Goal: Transaction & Acquisition: Book appointment/travel/reservation

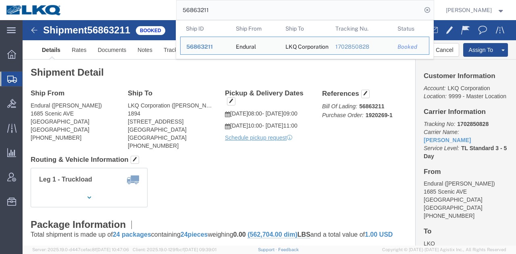
paste input "39408"
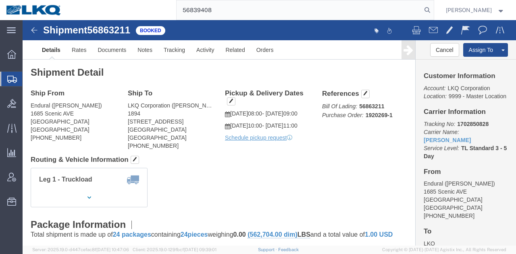
type input "56839408"
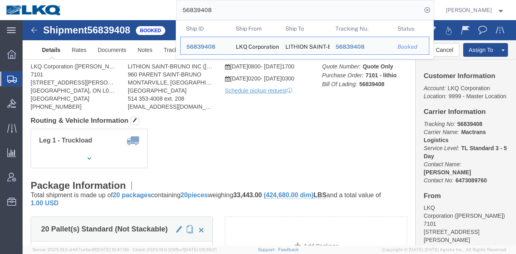
click div "Leg 1 - Truckload Vehicle 1: Standard Dry Van (53 Feet) Number of trucks: 1"
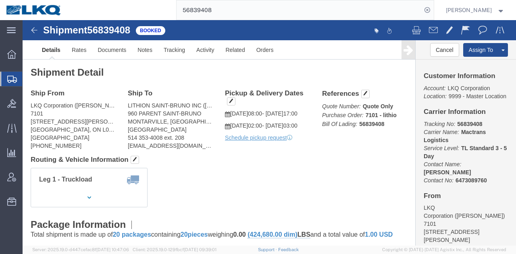
click div "Shipment Detail Ship From LKQ Corporation (Nathan Stewart) 7101 6740 Marshall R…"
click button "button"
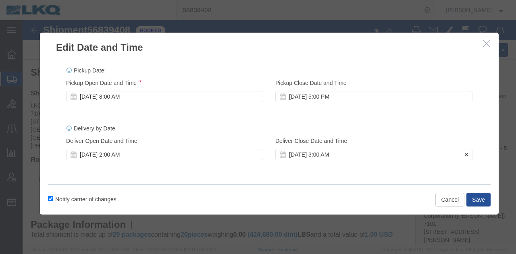
click div "Sep 25 2025 3:00 AM"
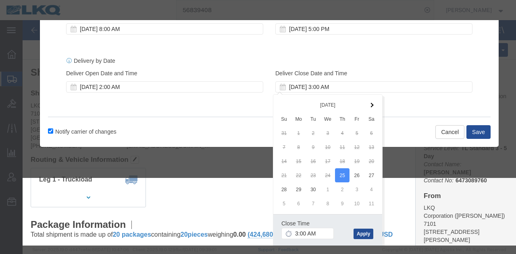
click div "Pickup Date: Pickup Start Date Pickup Start Time Pickup Open Date and Time Sep …"
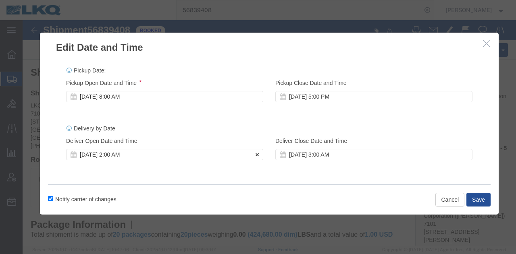
click div "Sep 25 2025 2:00 AM"
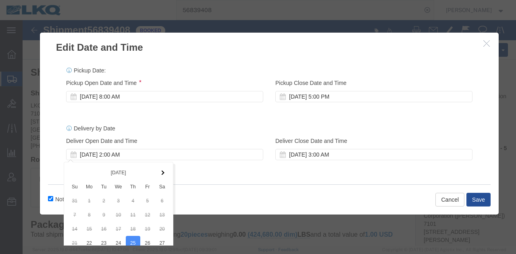
scroll to position [68, 0]
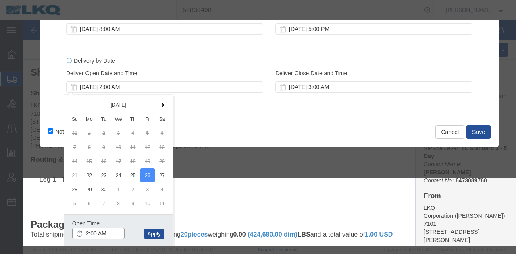
click input "2:00 AM"
click button "Apply"
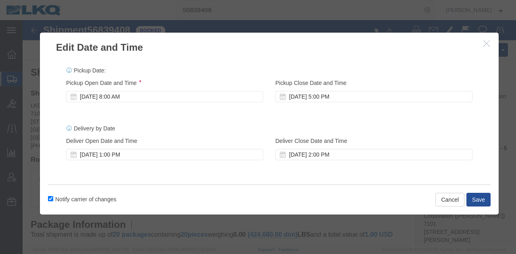
scroll to position [0, 0]
click div "Sep 26 2025 1:00 PM"
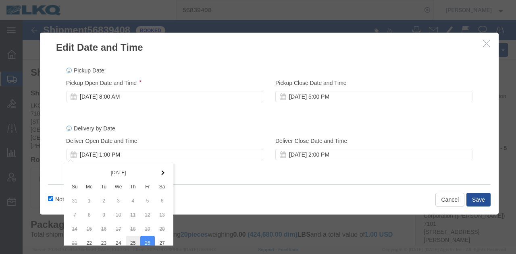
scroll to position [68, 0]
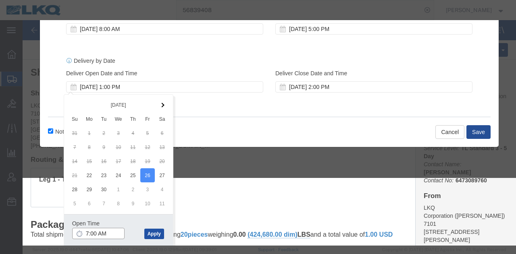
type input "7:00 AM"
click button "Apply"
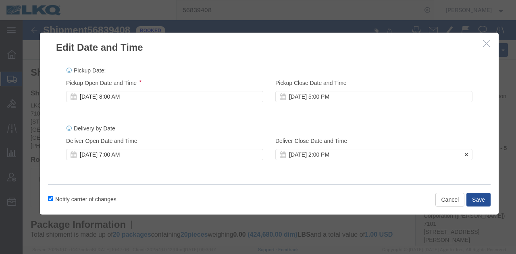
click div "Sep 26 2025 2:00 PM"
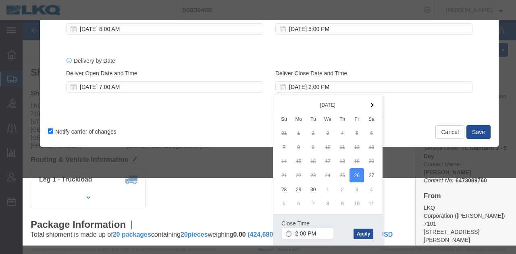
drag, startPoint x: 312, startPoint y: 206, endPoint x: 301, endPoint y: 212, distance: 13.0
click div "Close Time 2:00 PM"
click input "2:00 PM"
type input "11:00 AM"
click button "Apply"
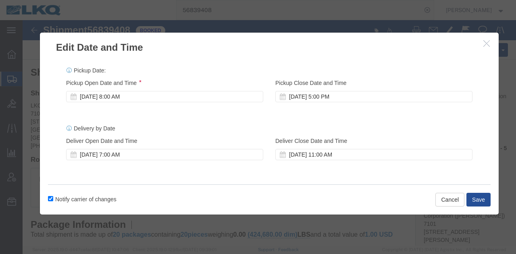
scroll to position [0, 0]
click div "Sep 22 2025 8:00 AM"
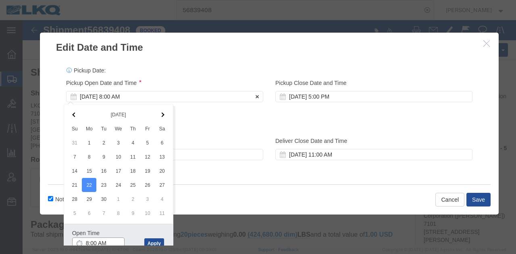
scroll to position [1, 0]
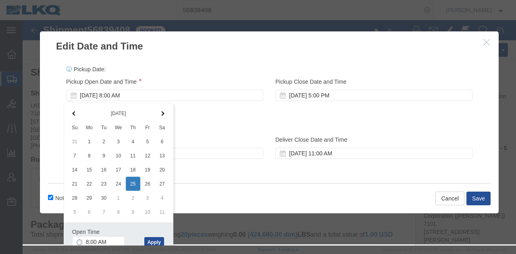
drag, startPoint x: 109, startPoint y: 164, endPoint x: 106, endPoint y: 166, distance: 4.1
click button "Apply"
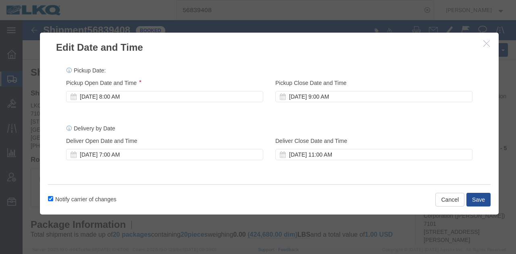
scroll to position [0, 0]
click button "Save"
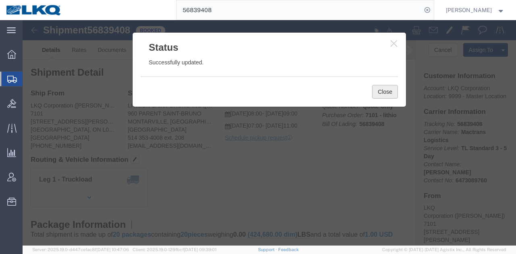
click button "Close"
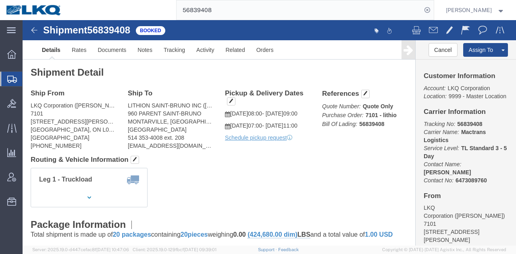
click at [265, 6] on input "56839408" at bounding box center [298, 9] width 245 height 19
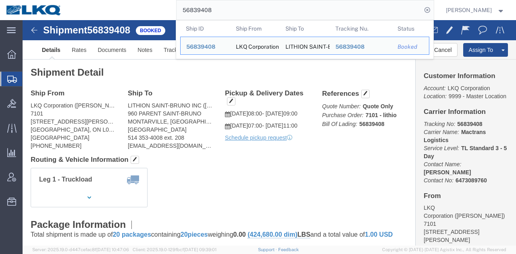
paste input "495288"
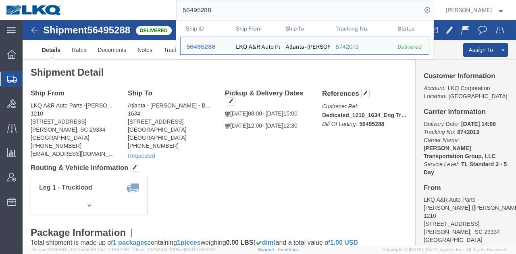
paste input "833879"
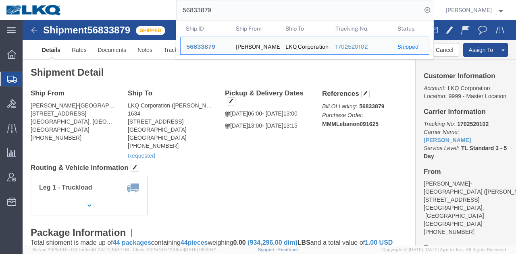
paste input "49484"
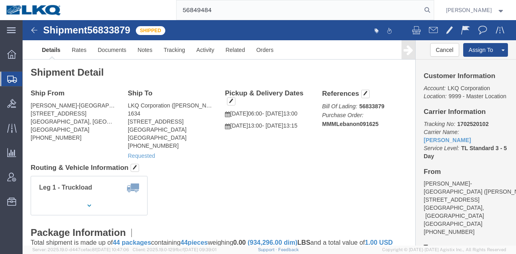
type input "56849484"
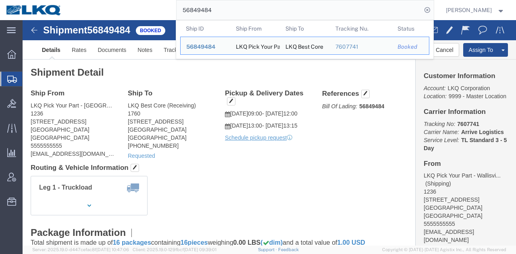
click div "Leg 1 - Truckload Vehicle 1: Flat Bed Number of trucks: 1"
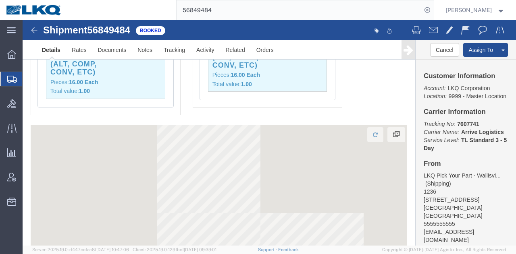
scroll to position [772, 0]
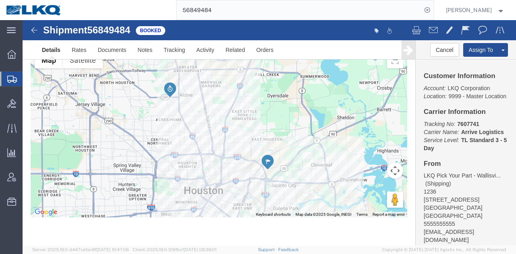
click at [346, 12] on input "56849484" at bounding box center [298, 9] width 245 height 19
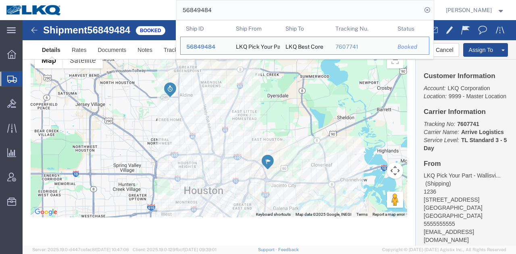
paste input "508432"
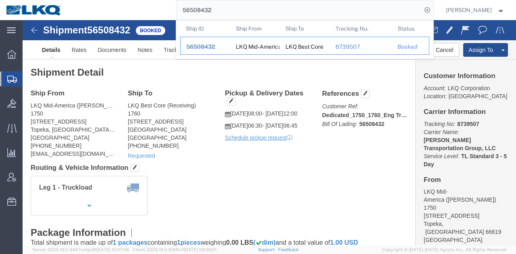
paste input "745358"
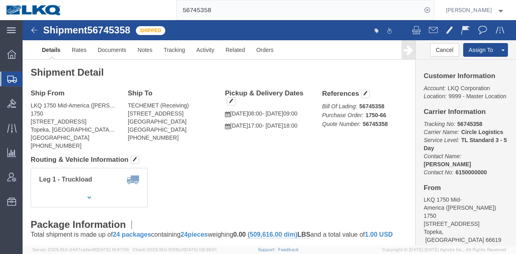
click div "Shipment Detail Ship From LKQ 1750 Mid-America (Keith Dean Jr.) 1750 5725 SW To…"
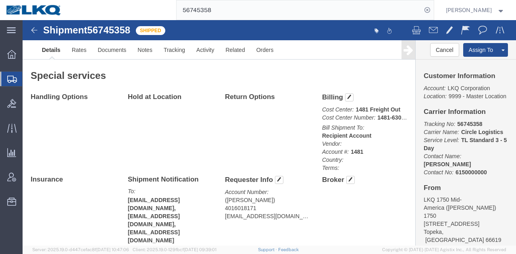
scroll to position [363, 0]
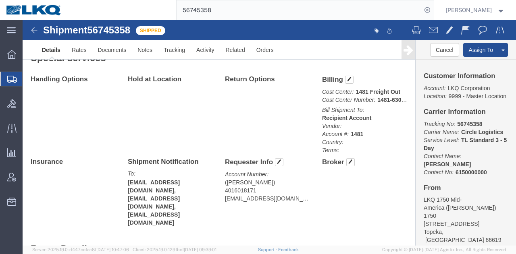
click div "Handling Options Hold at Location Return Options Billing Cost Center: 1481 Frei…"
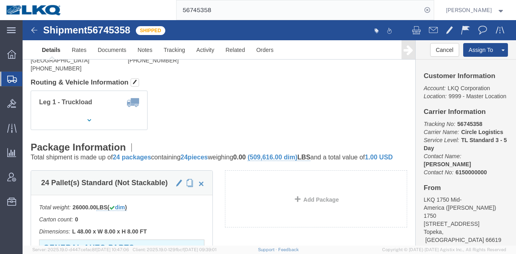
scroll to position [0, 0]
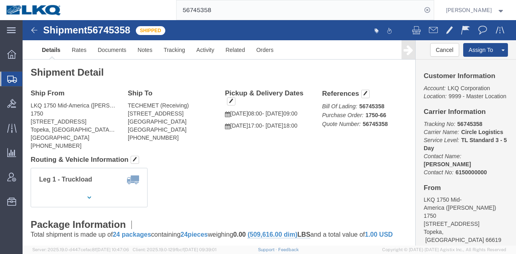
click address "TECHEMET (Receiving) 6025 GENOA RED BLUFF RD Pasadena, TX 77507 United States 2…"
drag, startPoint x: 116, startPoint y: 102, endPoint x: 122, endPoint y: 104, distance: 6.4
click address "TECHEMET (Receiving) 6025 GENOA RED BLUFF RD Pasadena, TX 77507 United States 2…"
drag, startPoint x: 139, startPoint y: 100, endPoint x: 106, endPoint y: 102, distance: 33.5
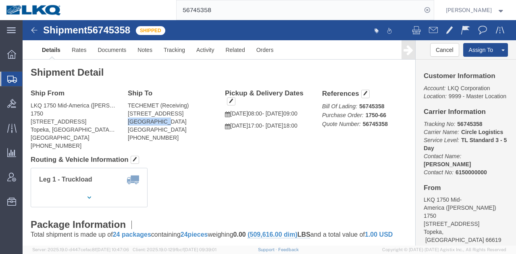
click address "TECHEMET (Receiving) 6025 GENOA RED BLUFF RD Pasadena, TX 77507 United States 2…"
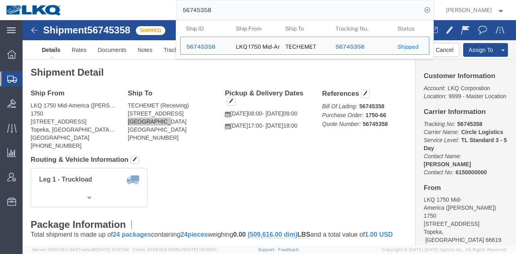
click at [311, 8] on input "56745358" at bounding box center [298, 9] width 245 height 19
paste input "95000"
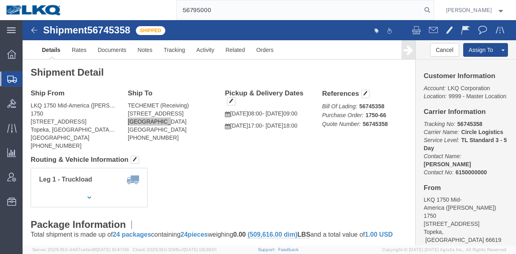
type input "56795000"
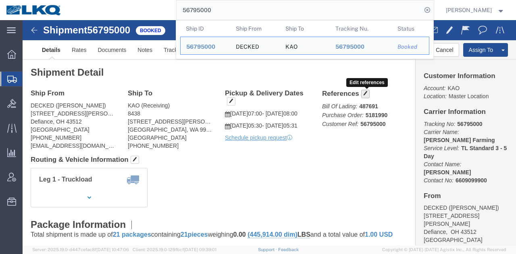
click span "button"
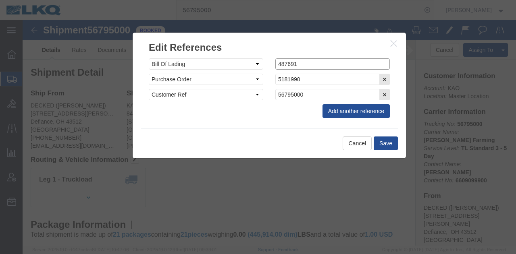
click input "487691"
paste input "8370"
type input "488370"
click button "Save"
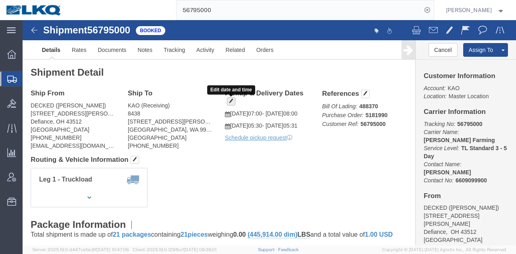
click span "button"
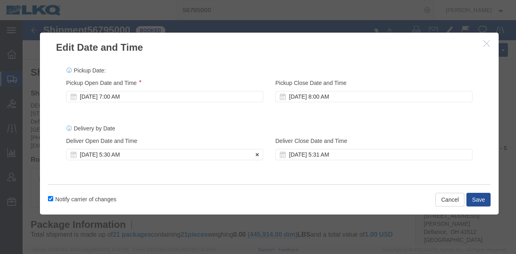
click div "Sep 19 2025 5:30 AM"
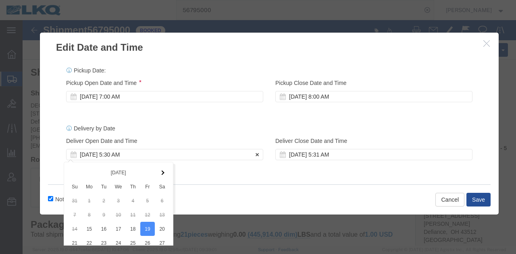
scroll to position [68, 0]
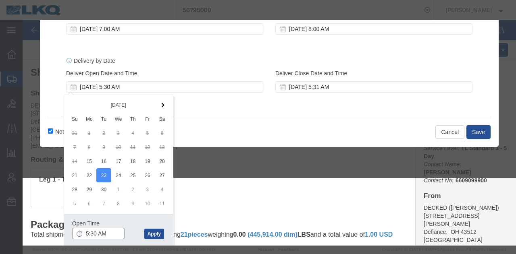
click input "5:30 AM"
type input "6:30 AM"
click button "Apply"
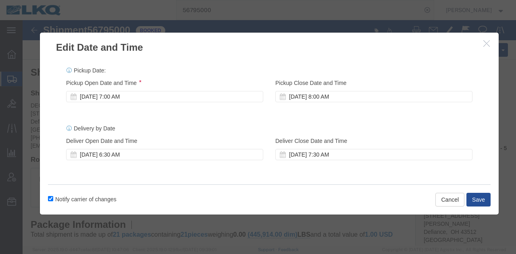
scroll to position [0, 0]
click div "Sep 23 2025 7:30 AM"
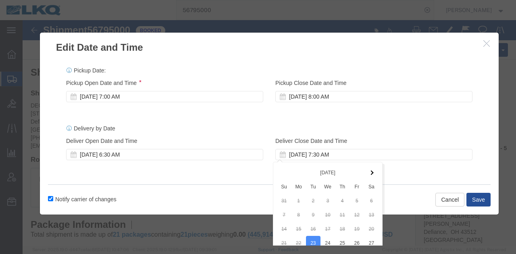
scroll to position [68, 0]
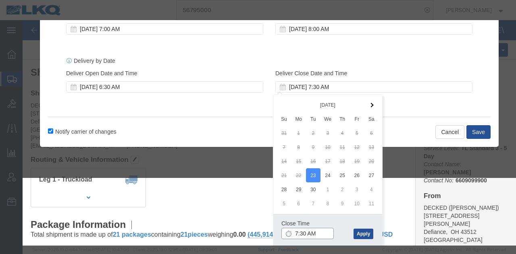
click input "7:30 AM"
type input "12:31 AM"
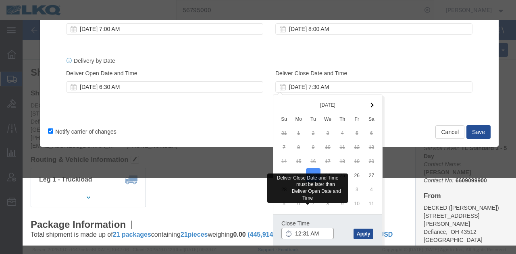
click input "12:31 AM"
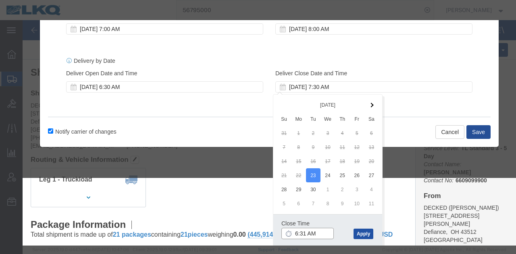
type input "6:31 AM"
click button "Apply"
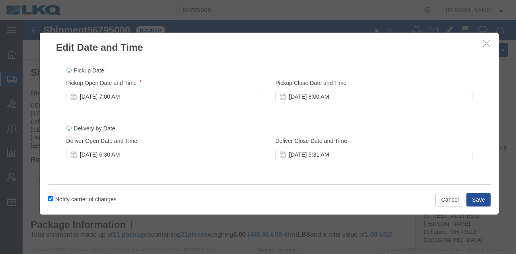
scroll to position [0, 0]
click button "Save"
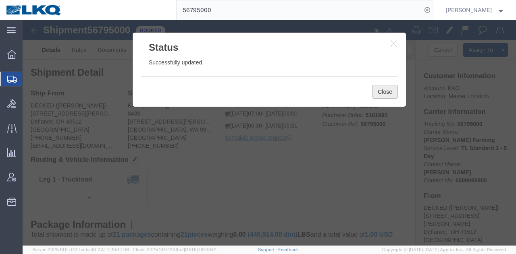
click button "Close"
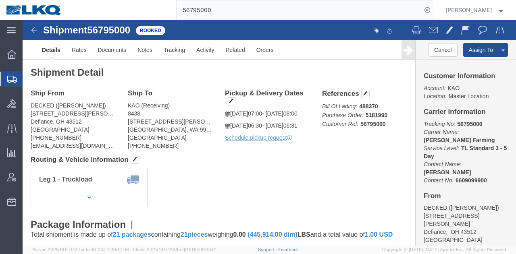
click at [367, 17] on input "56795000" at bounding box center [298, 9] width 245 height 19
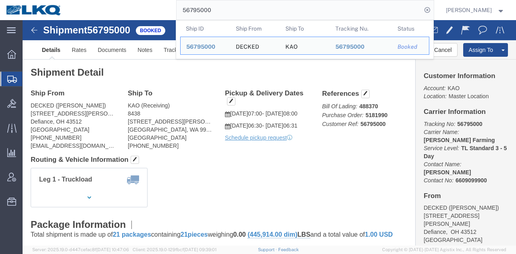
paste input "822628"
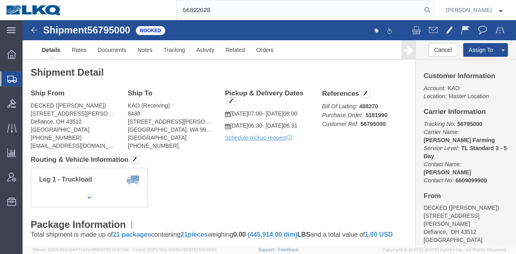
type input "56822628"
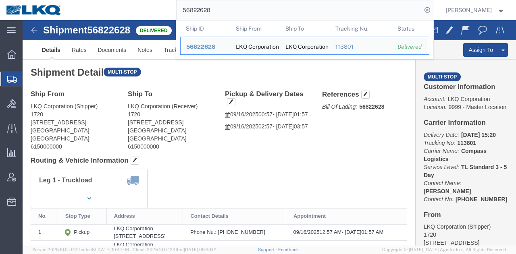
click div "Ship From LKQ Corporation (Shipper) 1720 2115 South Union Avenue Bakersfield, C…"
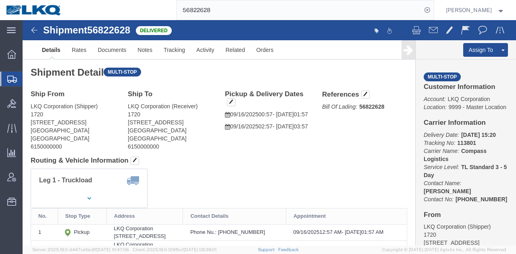
drag, startPoint x: 448, startPoint y: 44, endPoint x: 440, endPoint y: 24, distance: 21.8
click link "Clone Shipment"
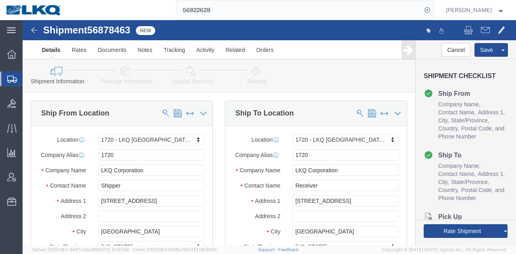
select select "28715"
click span "56878463"
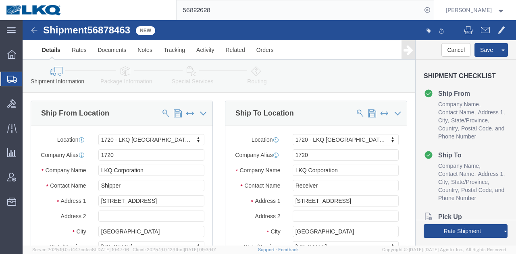
click span "56878463"
copy span "56878463"
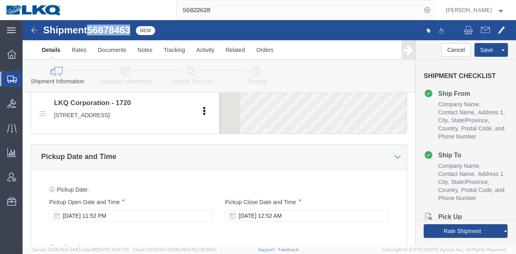
scroll to position [645, 0]
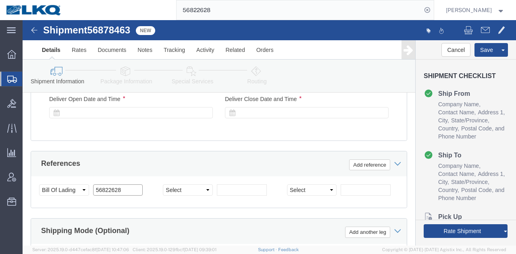
click input "56822628"
paste input "78463"
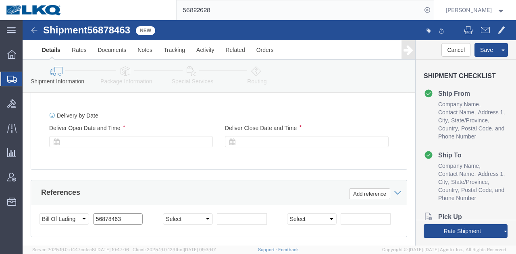
scroll to position [564, 0]
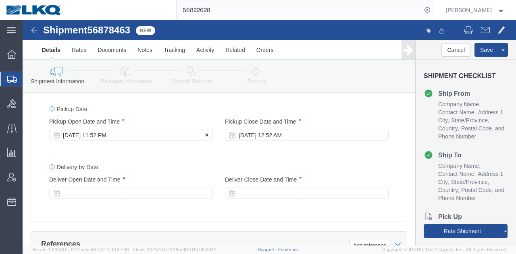
type input "56878463"
click div "Sep 19 2025 11:52 PM"
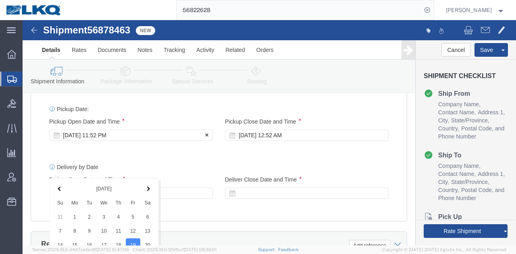
scroll to position [747, 0]
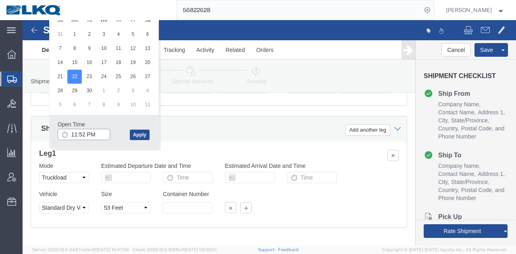
click input "11:52 PM"
type input "6:00 PM"
click button "Apply"
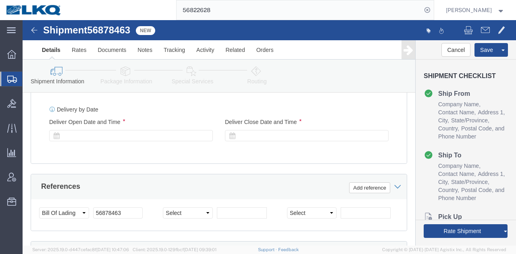
scroll to position [586, 0]
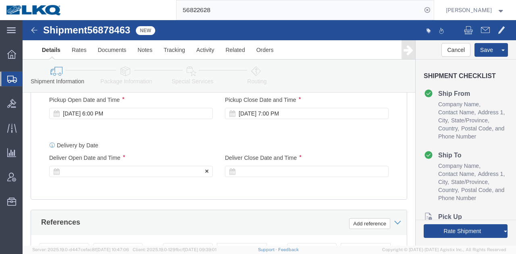
click div "Delivery Start Date Delivery Start Time Deliver Open Date and Time"
click div
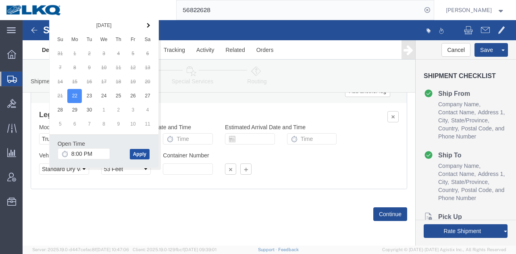
click button "Apply"
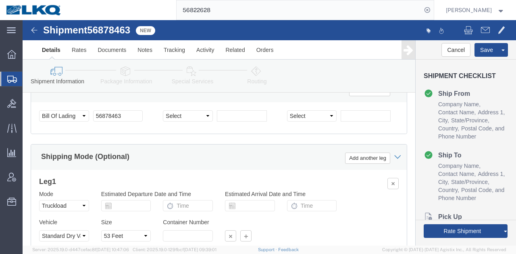
scroll to position [684, 0]
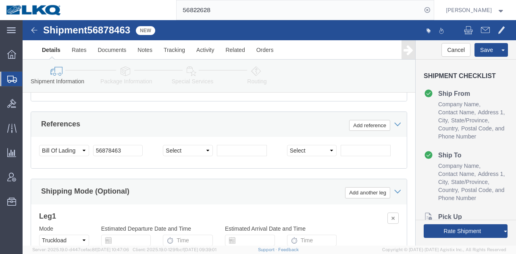
click div "Delivery Start Date Delivery Start Time Deliver Open Date and Time Sep 22 2025 …"
click div
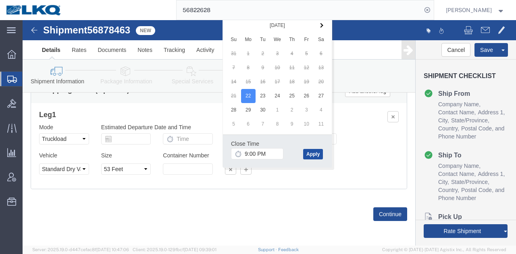
click button "Apply"
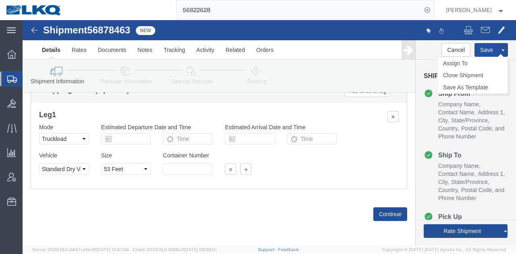
click button "Save"
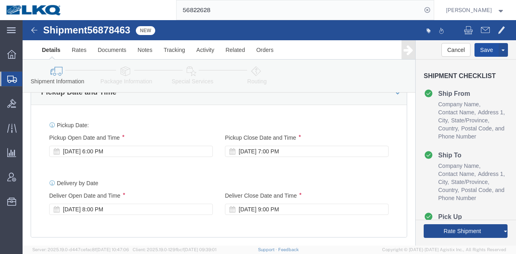
scroll to position [604, 0]
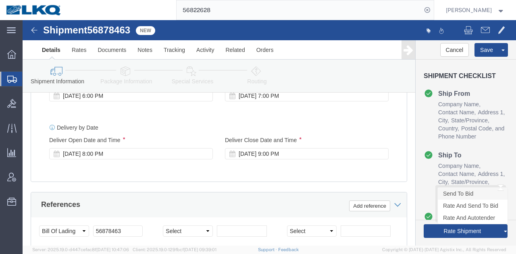
click link "Send To Bid"
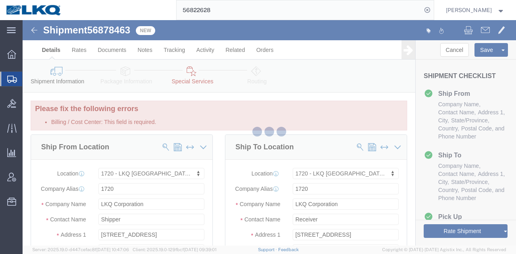
select select "28715"
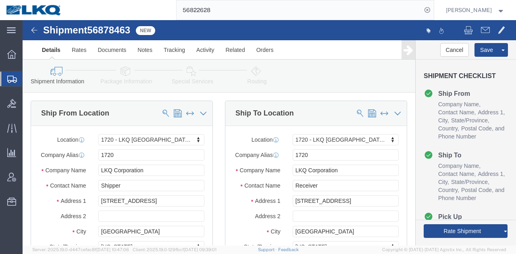
select select "TL"
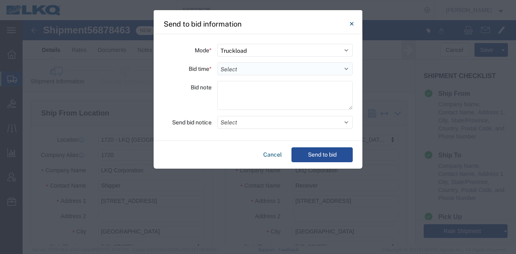
click at [241, 70] on select "Select 30 Min (Rush) 1 Hour (Rush) 2 Hours (Rush) 4 Hours (Rush) 8 Hours (Rush)…" at bounding box center [284, 68] width 135 height 13
select select "24"
click at [217, 62] on select "Select 30 Min (Rush) 1 Hour (Rush) 2 Hours (Rush) 4 Hours (Rush) 8 Hours (Rush)…" at bounding box center [284, 68] width 135 height 13
click at [255, 126] on button "Select" at bounding box center [284, 122] width 135 height 13
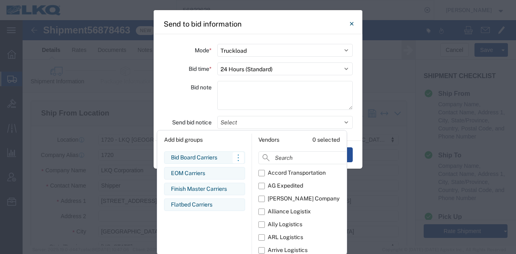
click at [208, 155] on div "Bid Board Carriers" at bounding box center [204, 157] width 67 height 8
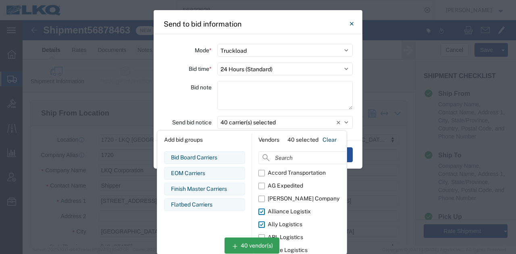
click at [190, 104] on div "Bid note" at bounding box center [187, 96] width 48 height 31
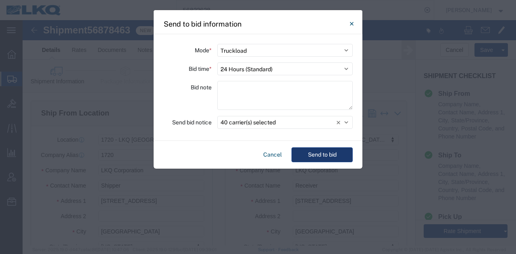
click at [312, 159] on button "Send to bid" at bounding box center [321, 154] width 61 height 15
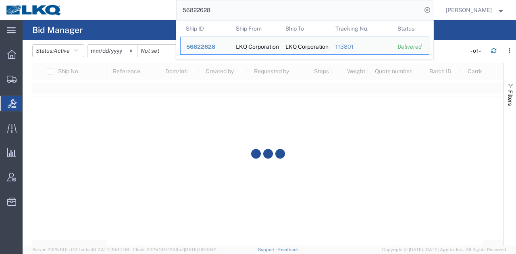
click at [253, 17] on input "56822628" at bounding box center [298, 9] width 245 height 19
paste input "78463"
type input "56878463"
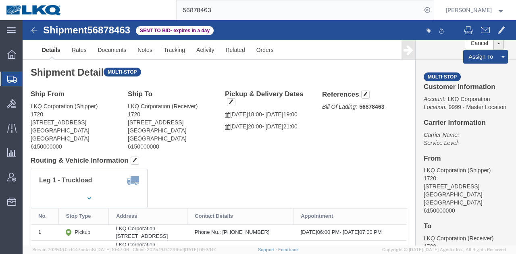
drag, startPoint x: 444, startPoint y: 33, endPoint x: 408, endPoint y: 0, distance: 48.5
click link "Withdraw Bid"
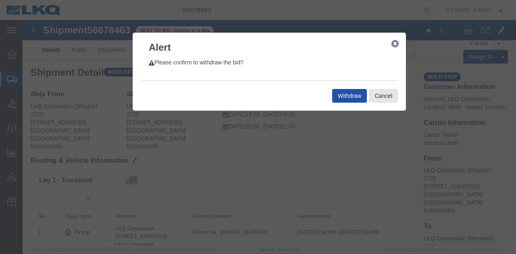
drag, startPoint x: 319, startPoint y: 76, endPoint x: 319, endPoint y: 51, distance: 25.0
click button "Withdraw"
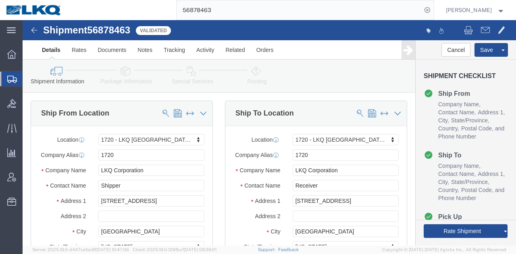
select select "28715"
drag, startPoint x: 436, startPoint y: 173, endPoint x: 402, endPoint y: 4, distance: 172.8
click link "Send To Bid"
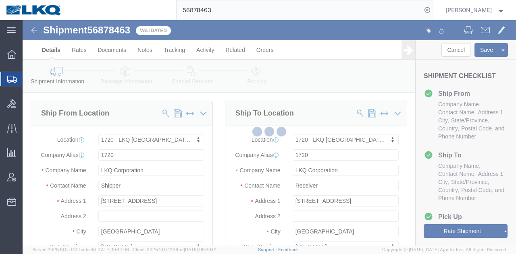
select select "28715"
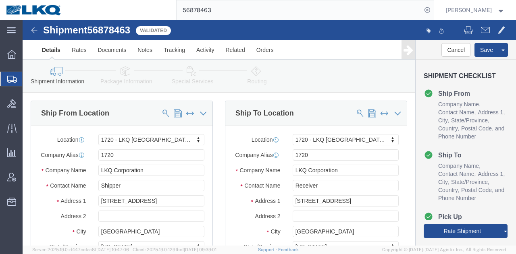
scroll to position [242, 0]
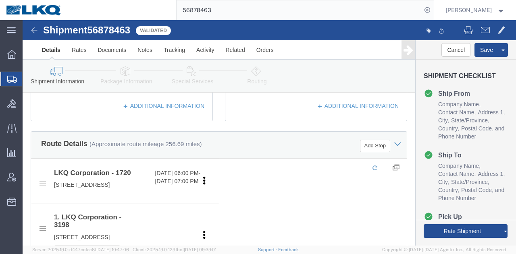
select select "TL"
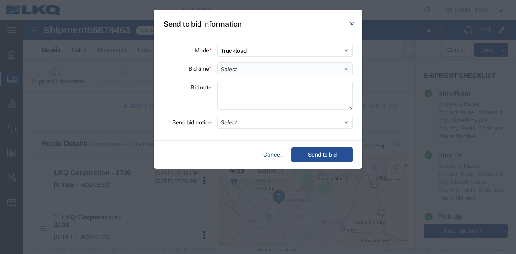
click at [232, 63] on select "Select 30 Min (Rush) 1 Hour (Rush) 2 Hours (Rush) 4 Hours (Rush) 8 Hours (Rush)…" at bounding box center [284, 68] width 135 height 13
select select "24"
click at [217, 62] on select "Select 30 Min (Rush) 1 Hour (Rush) 2 Hours (Rush) 4 Hours (Rush) 8 Hours (Rush)…" at bounding box center [284, 68] width 135 height 13
click at [255, 118] on button "Select" at bounding box center [284, 122] width 135 height 13
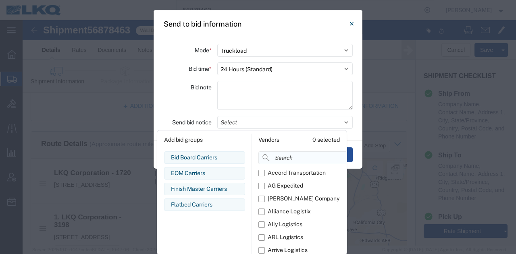
click at [288, 156] on input at bounding box center [320, 157] width 124 height 13
type input "comp"
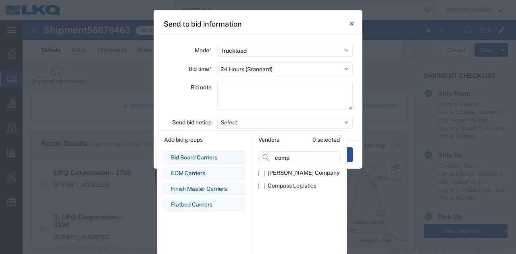
click at [208, 104] on div "Bid note" at bounding box center [187, 96] width 48 height 31
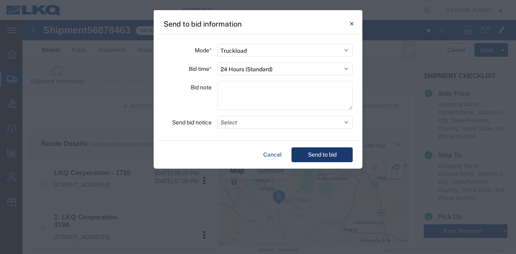
click at [345, 154] on button "Send to bid" at bounding box center [321, 154] width 61 height 15
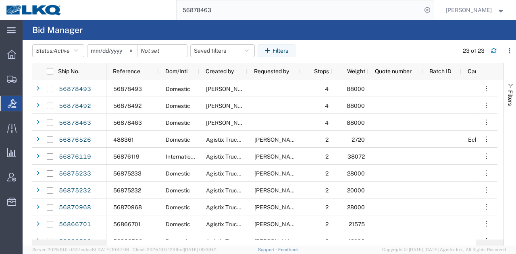
click at [307, 14] on input "56878463" at bounding box center [298, 9] width 245 height 19
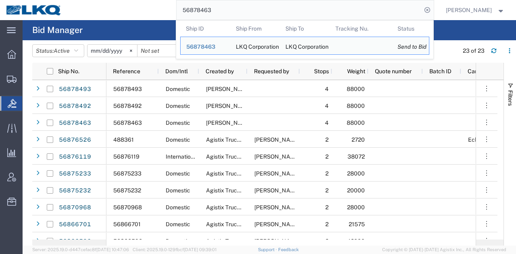
paste input "38"
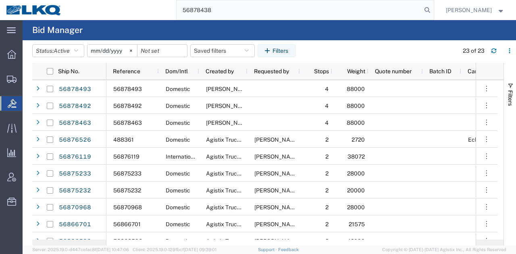
type input "56878438"
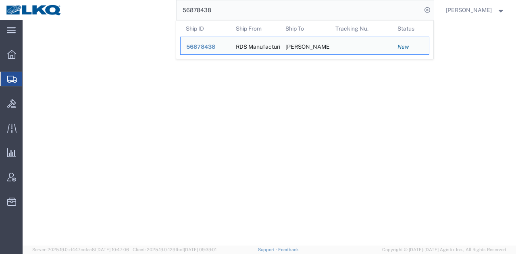
select select
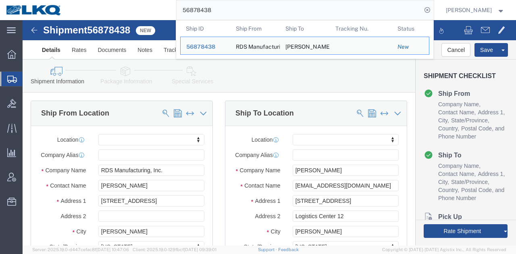
click at [255, 13] on input "56878438" at bounding box center [298, 9] width 245 height 19
paste input "487644"
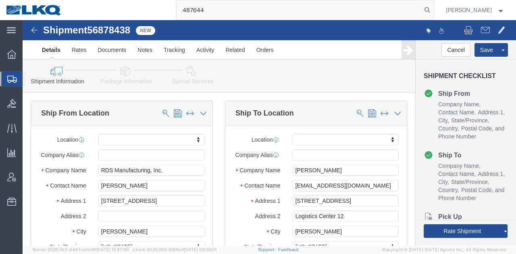
type input "487644"
click div "Shipment Information Package Information Special Services Loading Routing"
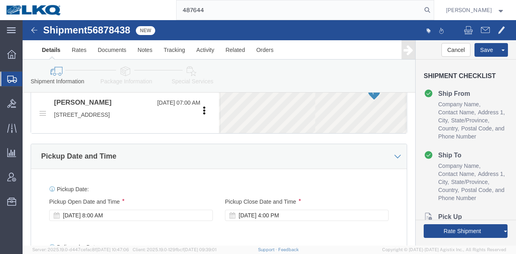
scroll to position [483, 0]
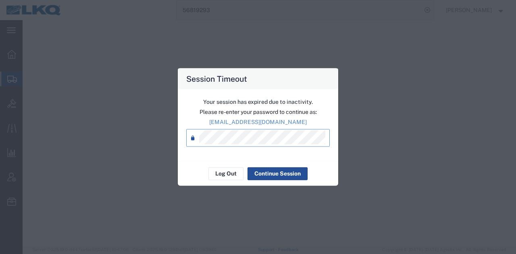
select select "27416"
select select "27634"
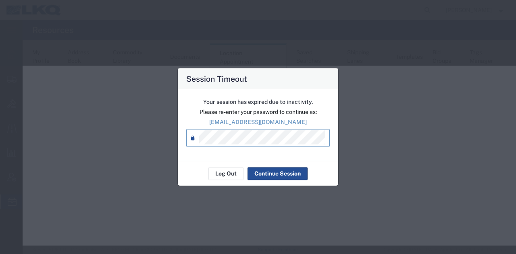
select select "30704"
select select "agendaWeek"
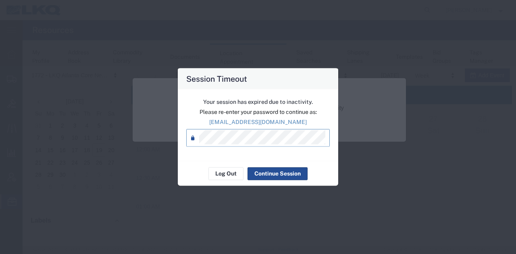
scroll to position [664, 0]
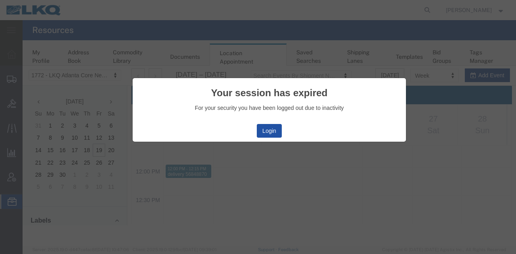
click at [268, 129] on button "Login" at bounding box center [269, 131] width 25 height 14
click at [272, 128] on button "Login" at bounding box center [269, 131] width 25 height 14
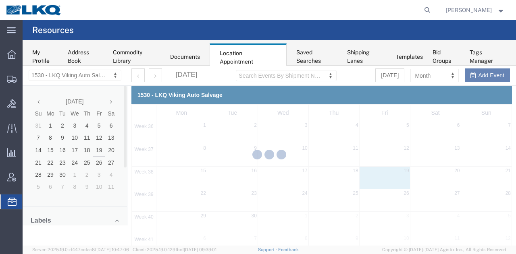
click at [71, 75] on div at bounding box center [269, 156] width 493 height 180
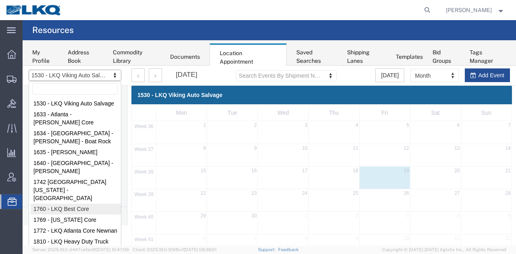
select select "27634"
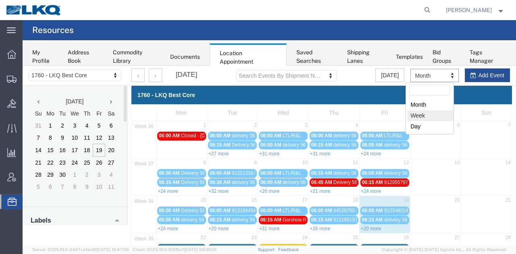
select select "agendaWeek"
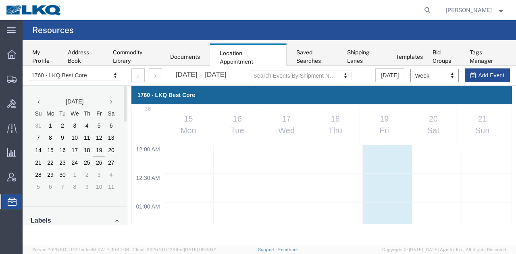
scroll to position [342, 0]
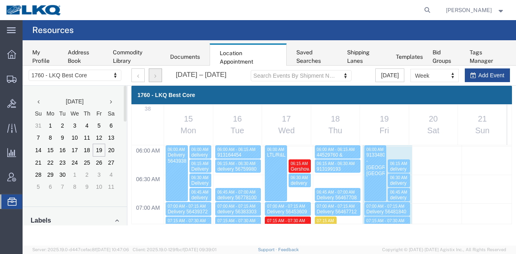
click at [158, 81] on button "button" at bounding box center [155, 75] width 13 height 14
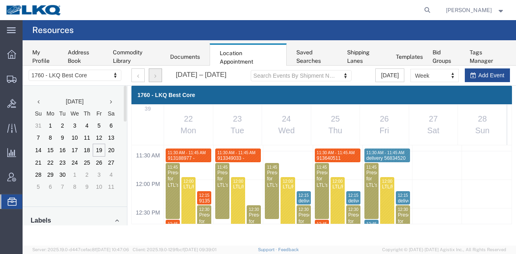
scroll to position [664, 0]
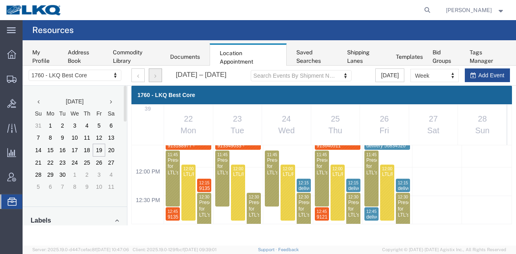
click at [155, 80] on button "button" at bounding box center [155, 75] width 13 height 14
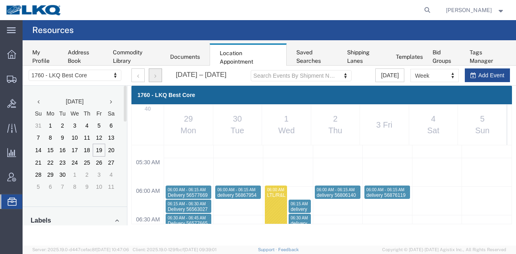
scroll to position [342, 0]
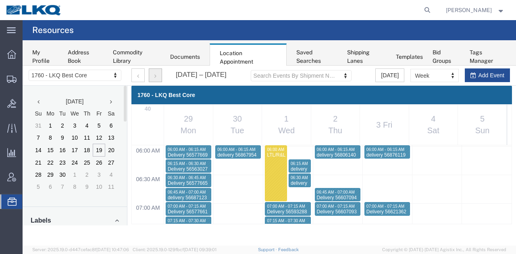
select select "1"
select select
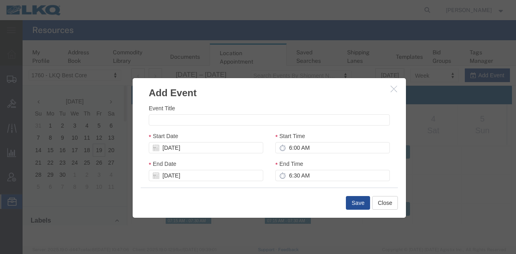
click at [276, 114] on div "Event Title" at bounding box center [269, 115] width 241 height 22
click at [281, 119] on input "Event Title" at bounding box center [269, 119] width 241 height 11
paste input "913722893 - Pasco,WA"
type input "913722893 - Pasco,WA"
click at [310, 143] on input "6:00 AM" at bounding box center [332, 147] width 114 height 11
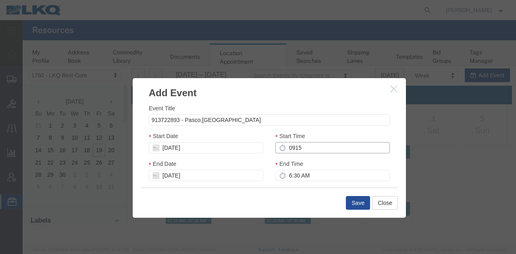
type input "9:15 AM"
type input "10:15 AM"
click at [313, 148] on input "9:15 AM" at bounding box center [332, 147] width 114 height 11
type input "6:15 AM"
click at [304, 173] on input "7:15 AM" at bounding box center [332, 175] width 114 height 11
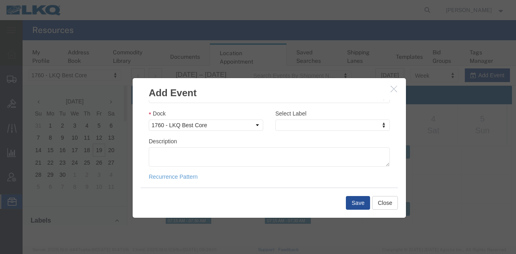
scroll to position [137, 0]
type input "6:30 AM"
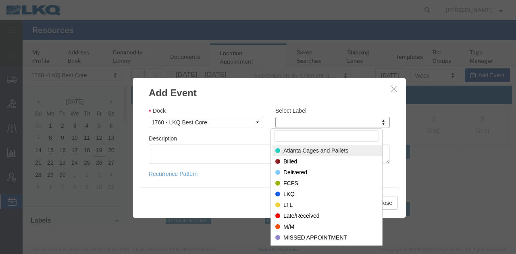
type input "m"
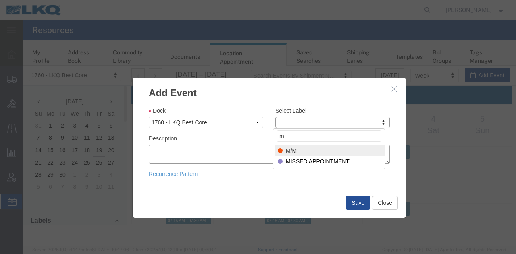
select select "24"
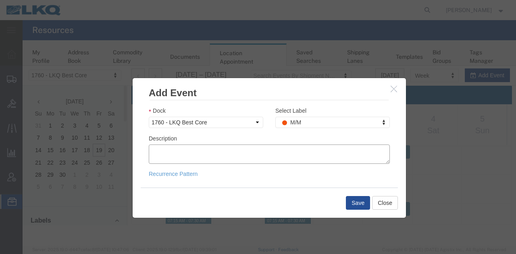
paste textarea "913722893 - Pasco,WA"
type textarea "913722893 - Pasco,WA"
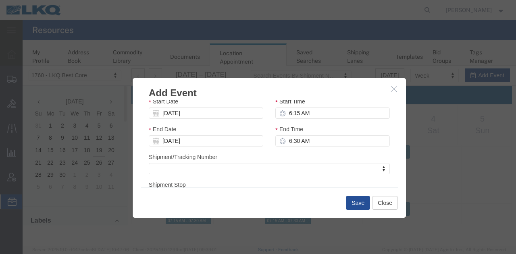
scroll to position [0, 0]
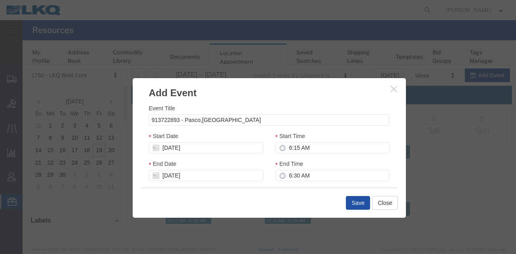
click at [358, 206] on button "Save" at bounding box center [358, 203] width 24 height 14
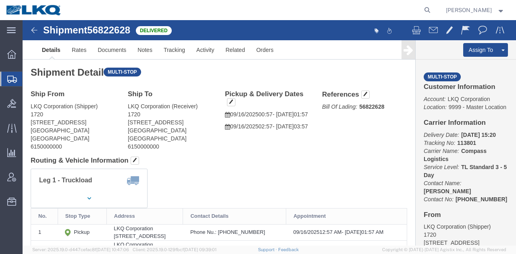
click link "Clone Shipment"
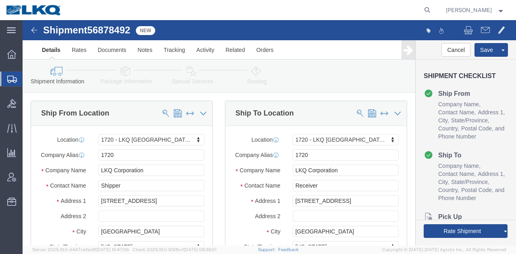
select select "28715"
click span "56878492"
copy span "56878492"
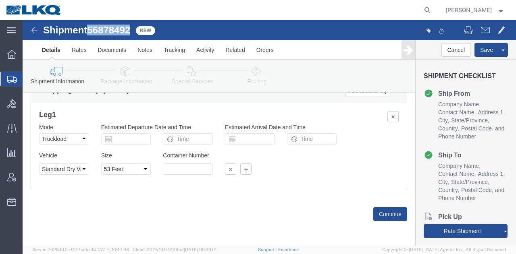
scroll to position [740, 0]
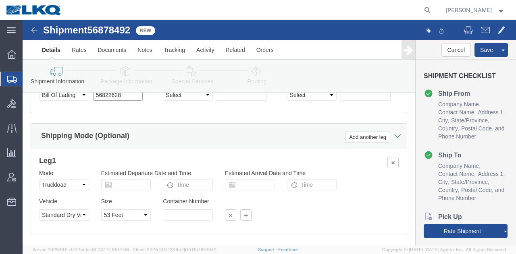
click input "56822628"
paste input "78492"
type input "56878492"
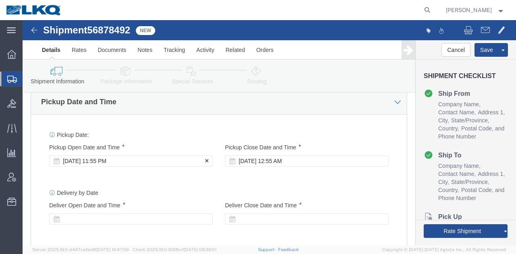
click div "[DATE] 11:55 PM"
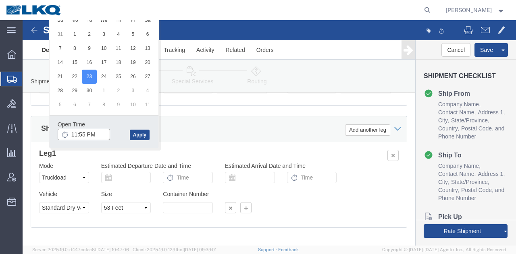
click input "11:55 PM"
type input "6:00 PM"
click button "Apply"
click div "Select Account Type Activity ID Airline Appointment Number ASN Batch Request # …"
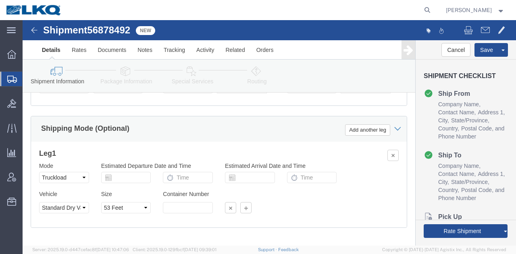
scroll to position [626, 0]
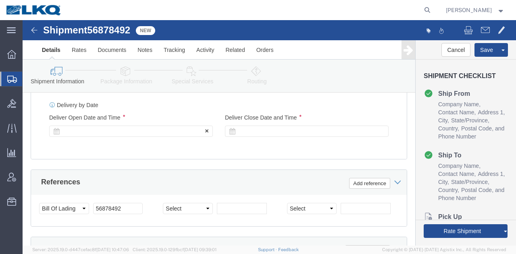
click div
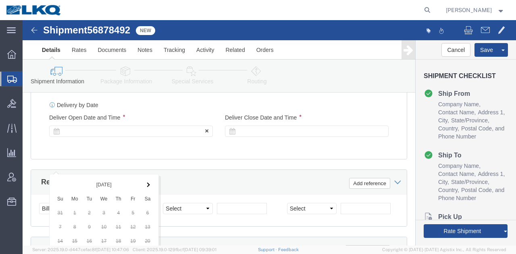
scroll to position [805, 0]
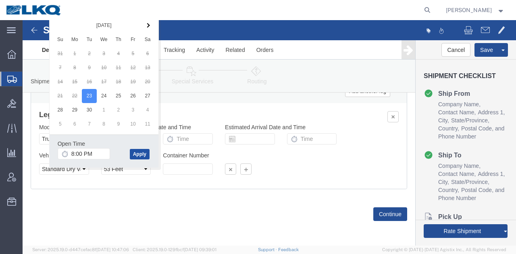
drag, startPoint x: 113, startPoint y: 111, endPoint x: 158, endPoint y: 125, distance: 47.7
click button "Apply"
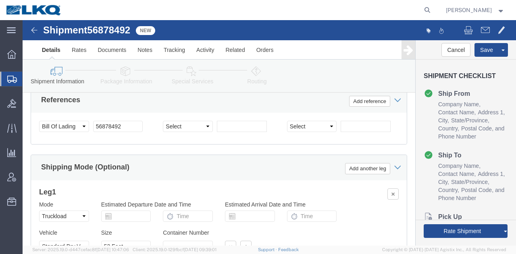
scroll to position [644, 0]
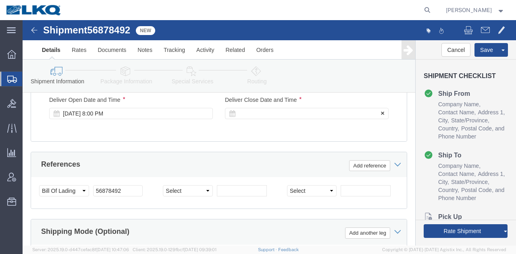
click div
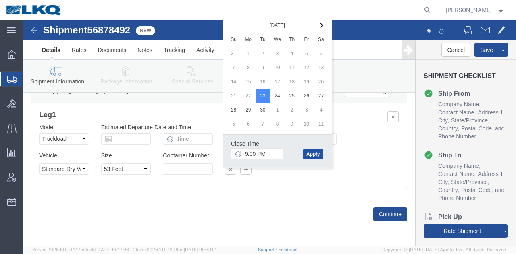
click button "Apply"
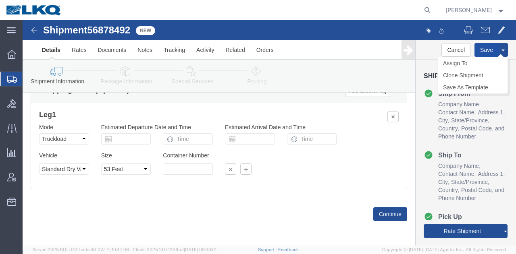
click button "Save"
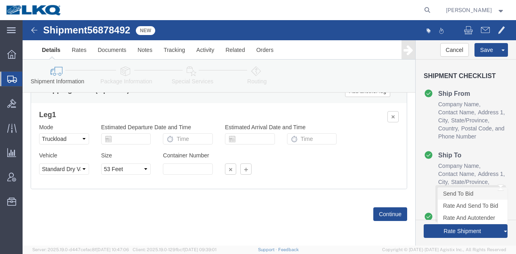
click link "Send To Bid"
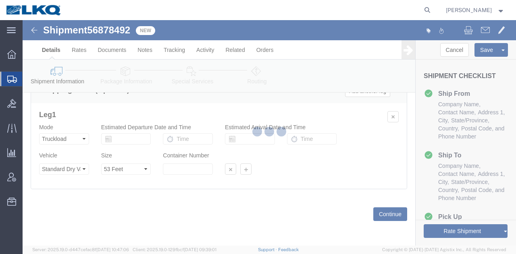
select select "28715"
select select "TL"
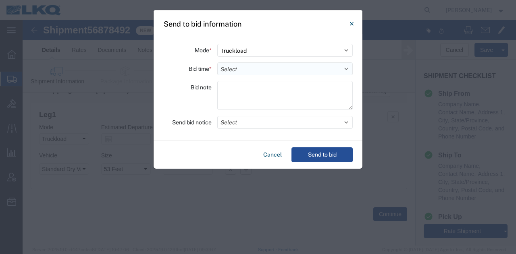
click at [241, 72] on select "Select 30 Min (Rush) 1 Hour (Rush) 2 Hours (Rush) 4 Hours (Rush) 8 Hours (Rush)…" at bounding box center [284, 68] width 135 height 13
select select "24"
click at [217, 62] on select "Select 30 Min (Rush) 1 Hour (Rush) 2 Hours (Rush) 4 Hours (Rush) 8 Hours (Rush)…" at bounding box center [284, 68] width 135 height 13
drag, startPoint x: 253, startPoint y: 123, endPoint x: 244, endPoint y: 132, distance: 12.8
click at [253, 123] on button "Select" at bounding box center [284, 122] width 135 height 13
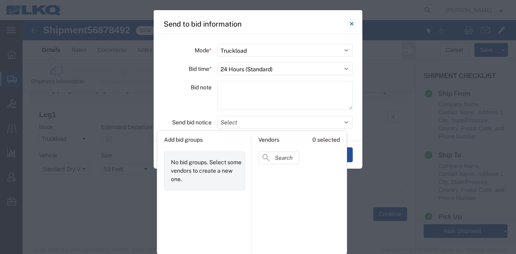
click at [174, 93] on div "Bid note" at bounding box center [187, 96] width 48 height 31
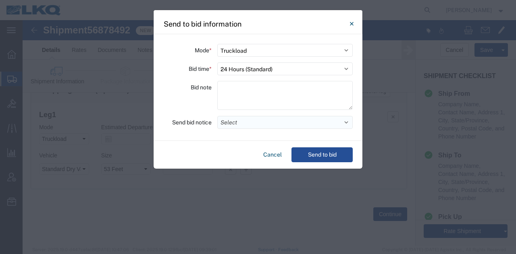
click at [236, 125] on button "Select" at bounding box center [284, 122] width 135 height 13
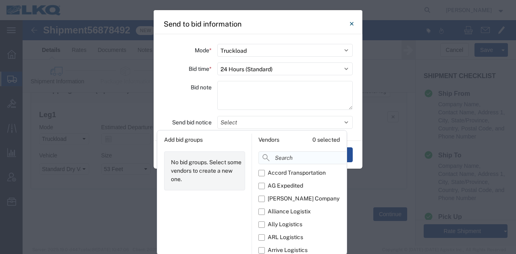
click at [286, 151] on input at bounding box center [320, 157] width 124 height 13
type input "comp"
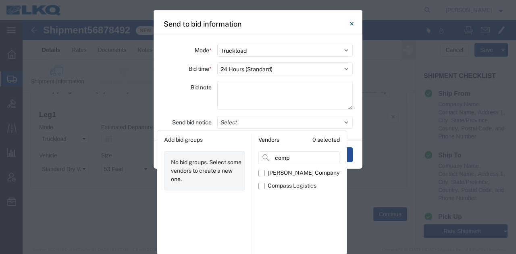
click at [201, 111] on div "Bid note" at bounding box center [187, 96] width 48 height 31
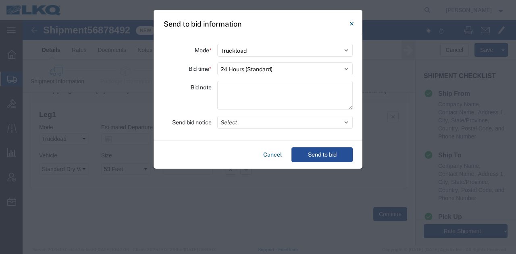
click at [256, 131] on div "Mode * Select Small Parcel Truckload Air Rail Less than Truckload Ocean Freight…" at bounding box center [257, 87] width 209 height 107
drag, startPoint x: 259, startPoint y: 122, endPoint x: 274, endPoint y: 134, distance: 19.3
click at [259, 123] on button "Select" at bounding box center [284, 122] width 135 height 13
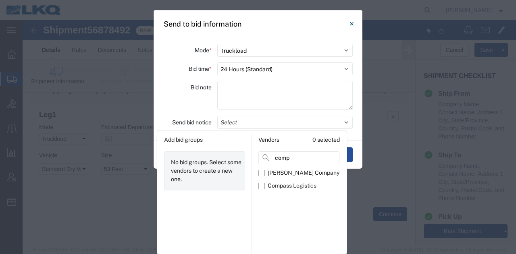
drag, startPoint x: 279, startPoint y: 187, endPoint x: 235, endPoint y: 144, distance: 61.0
click at [278, 185] on div "Compass Logistics" at bounding box center [292, 186] width 49 height 8
click at [0, 0] on input "Compass Logistics" at bounding box center [0, 0] width 0 height 0
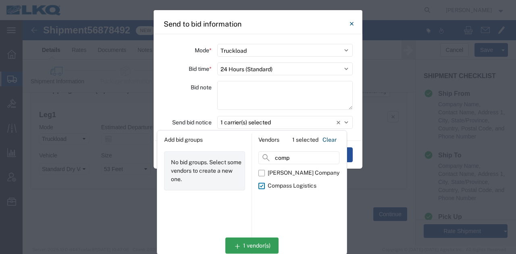
click at [181, 100] on div "Bid note" at bounding box center [187, 96] width 48 height 31
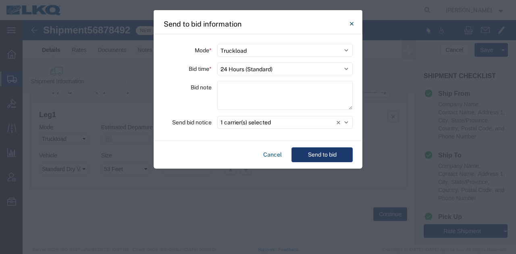
click at [321, 150] on button "Send to bid" at bounding box center [321, 154] width 61 height 15
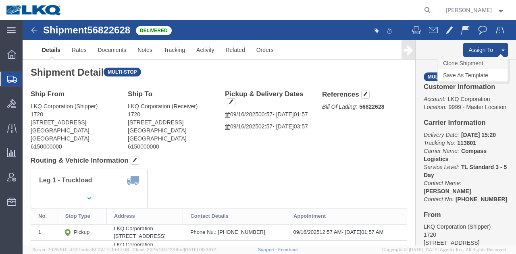
click link "Clone Shipment"
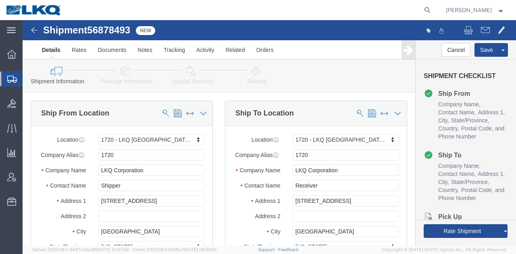
select select "28715"
click span "56878493"
copy span "56878493"
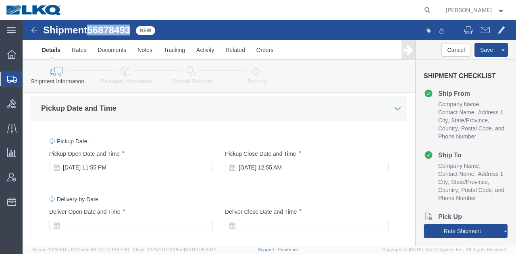
scroll to position [645, 0]
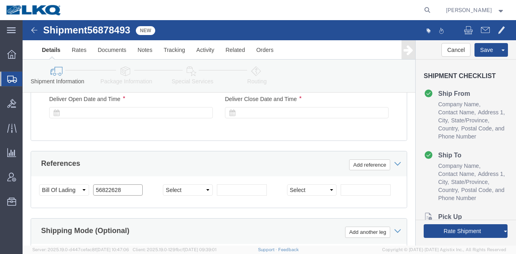
click input "56822628"
paste input "78493"
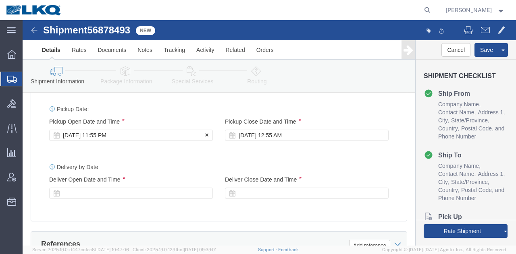
type input "56878493"
click div "[DATE] 11:55 PM"
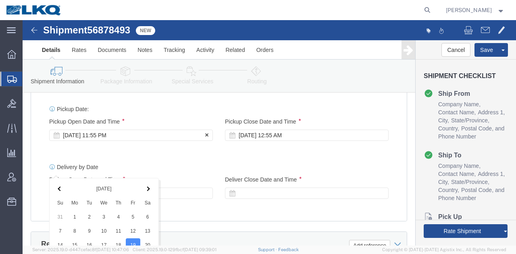
scroll to position [747, 0]
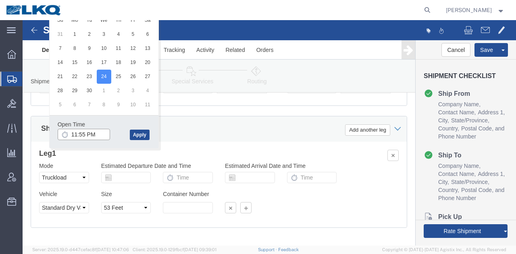
click input "11:55 PM"
type input "6:00 PM"
click button "Apply"
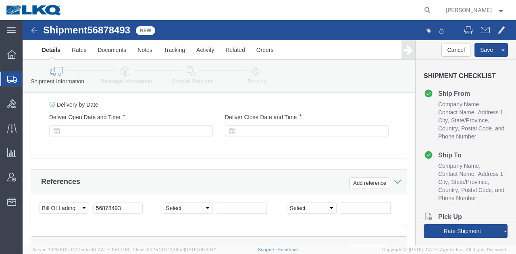
scroll to position [586, 0]
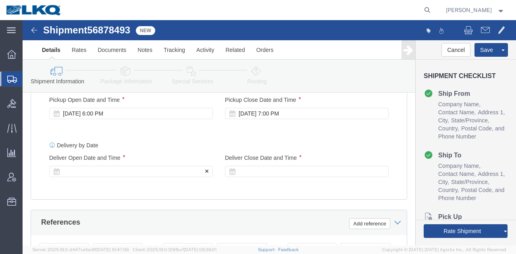
click div
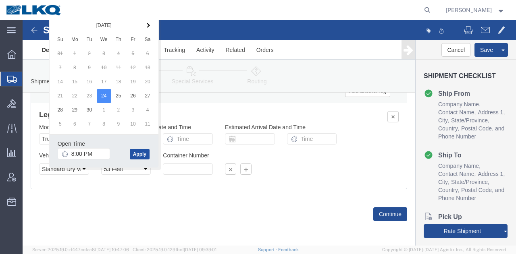
click button "Apply"
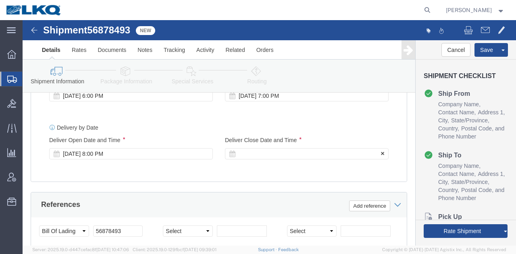
click div
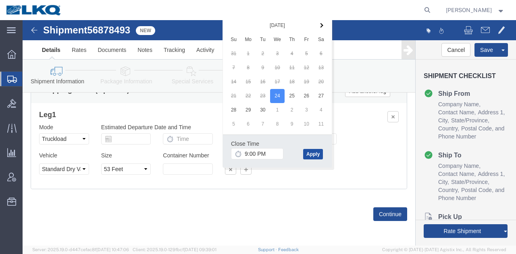
click button "Apply"
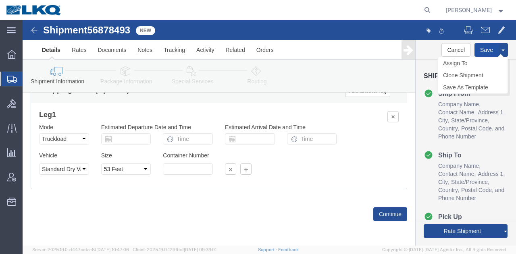
click button "Save"
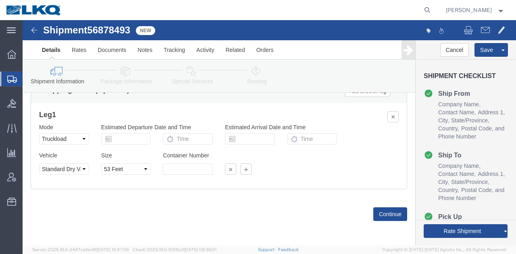
drag, startPoint x: 429, startPoint y: 176, endPoint x: 427, endPoint y: 169, distance: 7.4
click link "Send To Bid"
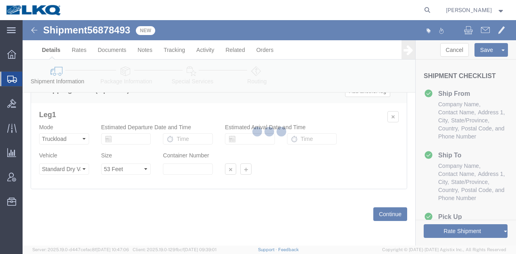
select select "28715"
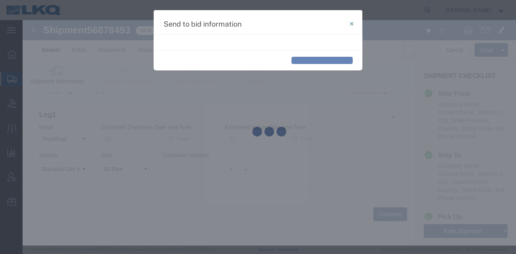
select select "TL"
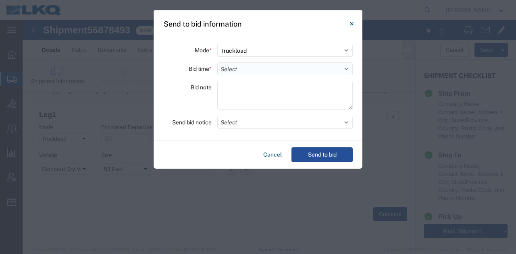
drag, startPoint x: 250, startPoint y: 70, endPoint x: 252, endPoint y: 74, distance: 5.0
click at [250, 70] on select "Select 30 Min (Rush) 1 Hour (Rush) 2 Hours (Rush) 4 Hours (Rush) 8 Hours (Rush)…" at bounding box center [284, 68] width 135 height 13
select select "24"
click at [217, 62] on select "Select 30 Min (Rush) 1 Hour (Rush) 2 Hours (Rush) 4 Hours (Rush) 8 Hours (Rush)…" at bounding box center [284, 68] width 135 height 13
click at [264, 126] on button "Select" at bounding box center [284, 122] width 135 height 13
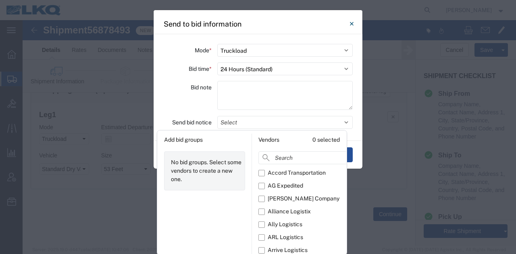
click at [290, 161] on input at bounding box center [320, 157] width 124 height 13
type input "comp"
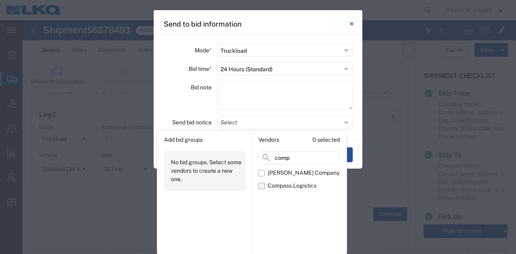
click at [294, 183] on div "Compass Logistics" at bounding box center [292, 186] width 49 height 8
click at [0, 0] on input "Compass Logistics" at bounding box center [0, 0] width 0 height 0
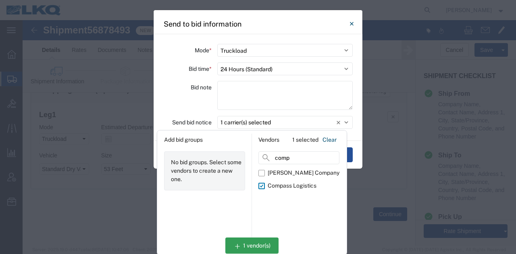
click at [202, 104] on div "Bid note" at bounding box center [187, 96] width 48 height 31
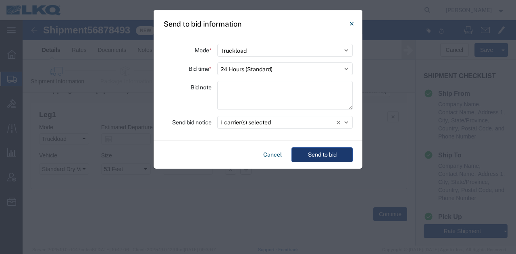
drag, startPoint x: 314, startPoint y: 153, endPoint x: 317, endPoint y: 149, distance: 5.4
click at [315, 153] on button "Send to bid" at bounding box center [321, 154] width 61 height 15
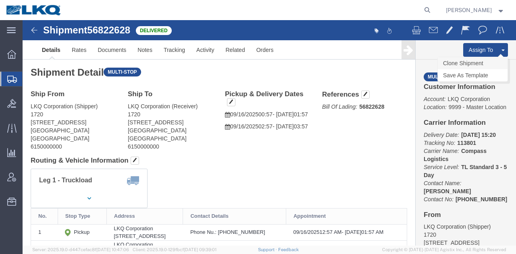
click link "Clone Shipment"
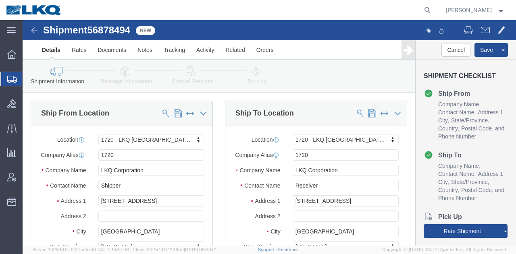
select select "28715"
click span "56878494"
copy span "56878494"
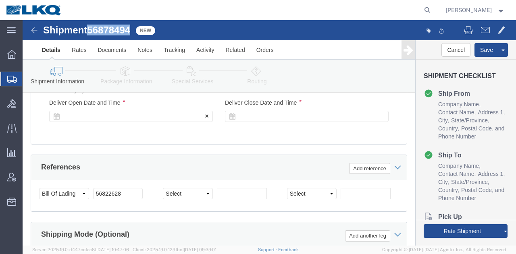
scroll to position [725, 0]
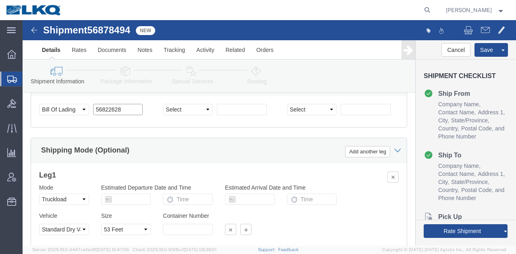
click input "56822628"
paste input "78494"
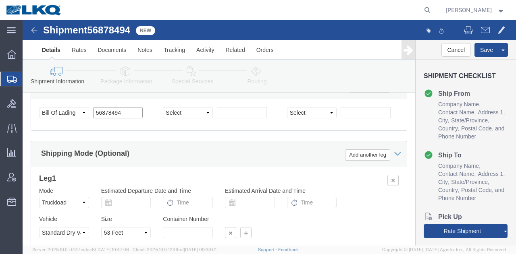
scroll to position [524, 0]
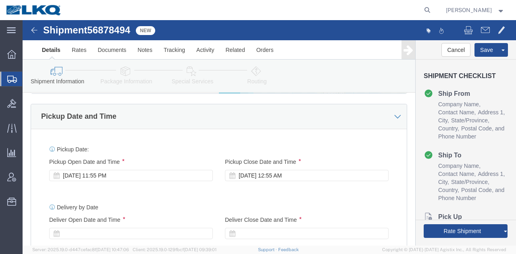
type input "56878494"
click div "Sep 19 2025 11:55 PM"
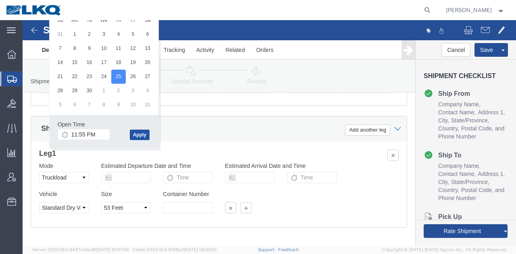
click button "Apply"
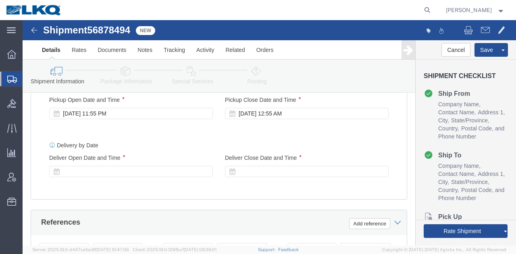
drag, startPoint x: 87, startPoint y: 125, endPoint x: 90, endPoint y: 143, distance: 17.6
click div "Sep 25 2025 11:55 PM"
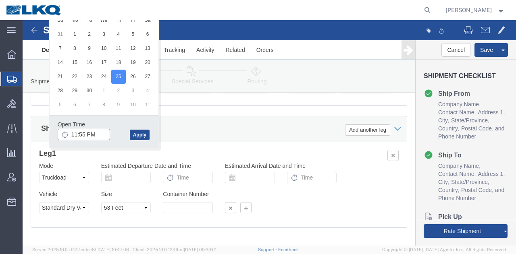
click input "11:55 PM"
type input "6:00 PM"
click button "Apply"
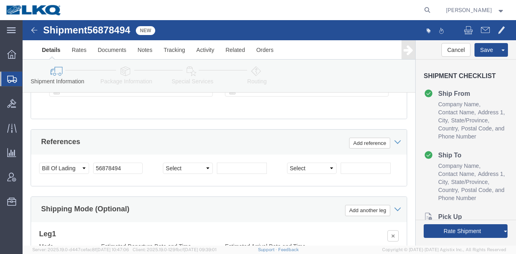
click div
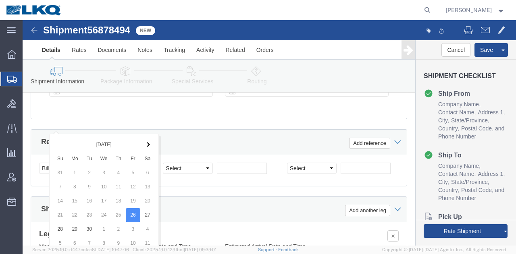
scroll to position [805, 0]
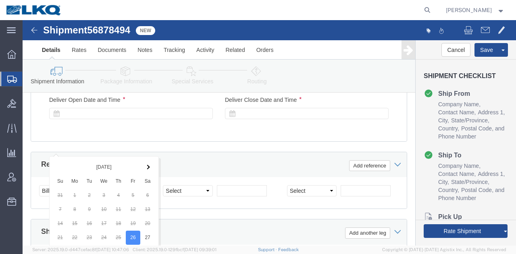
click div "Pickup Date: Pickup Start Date Pickup Start Time Pickup Open Date and Time Sep …"
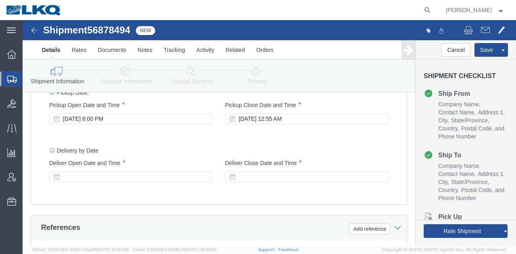
scroll to position [523, 0]
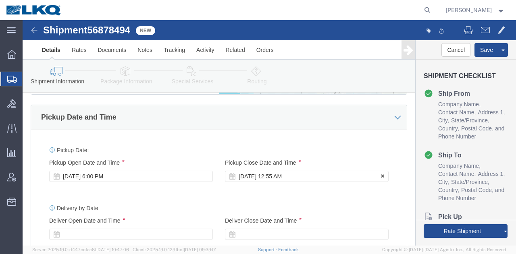
click div "Sep 26 2025 12:55 AM"
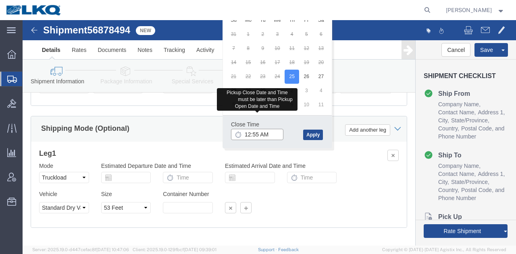
click input "12:55 AM"
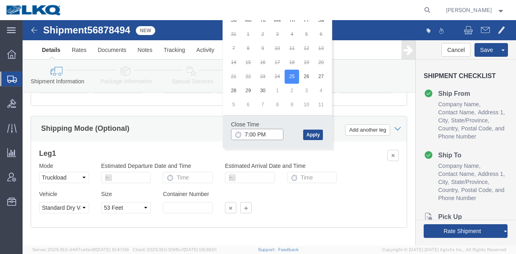
type input "7:00 PM"
click button "Apply"
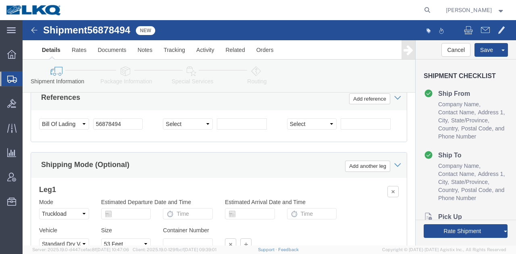
scroll to position [586, 0]
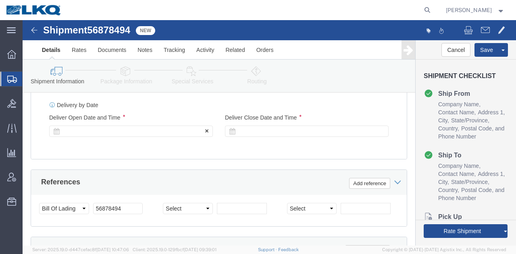
click div
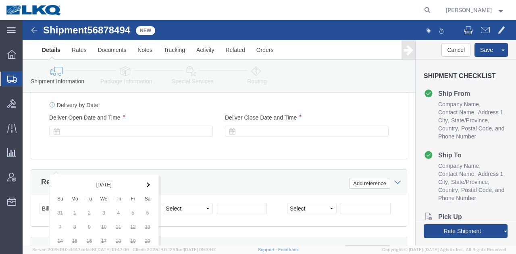
scroll to position [805, 0]
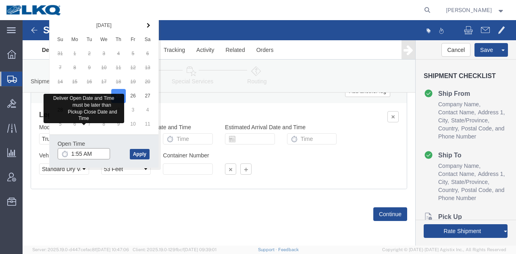
click input "1:55 AM"
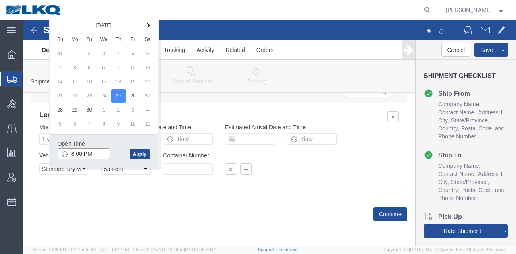
type input "8:00 PM"
drag, startPoint x: 122, startPoint y: 122, endPoint x: 119, endPoint y: 118, distance: 5.0
click div "Open Time 8:00 PM Sep 25 2025 7:00 PM - Sep 25 2025 7:00 PM Cancel Apply"
click button "Apply"
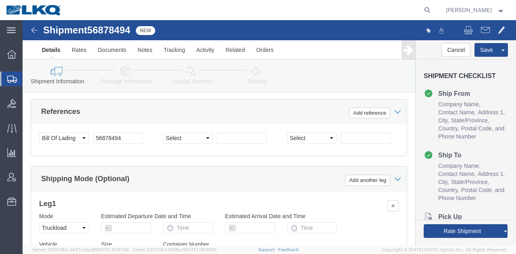
scroll to position [644, 0]
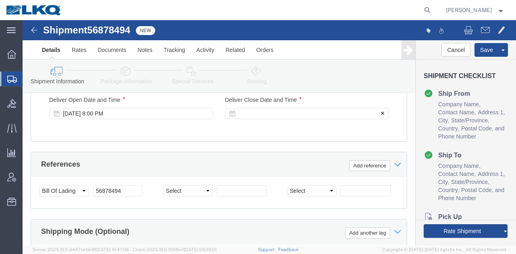
click div "Deliver Close Date Deliver Close Time Deliver Close Date and Time"
click div
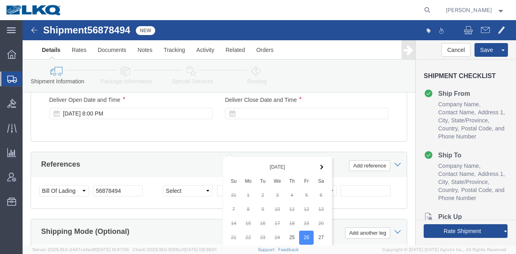
scroll to position [805, 0]
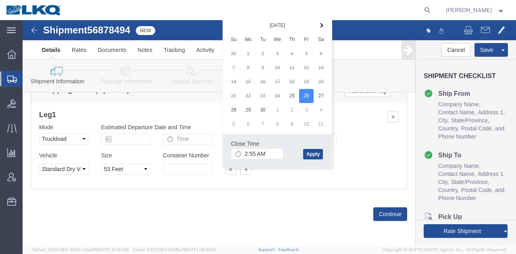
click div "Close Time 2:55 AM"
click input "2:55 AM"
type input "9:00 PM"
click button "Apply"
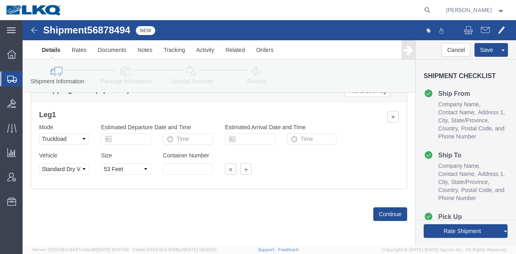
click div "Shipment 56878494 New"
click span "56878494"
copy span "56878494"
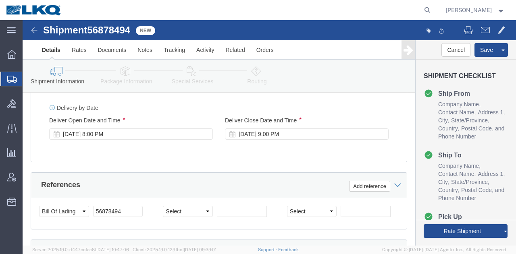
scroll to position [740, 0]
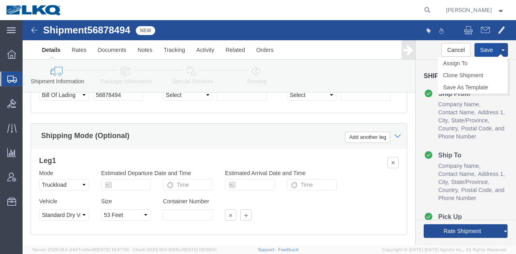
click button "Save"
type button "Save"
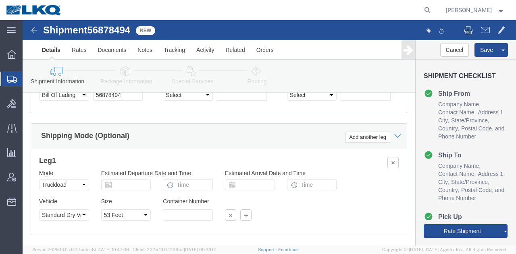
drag, startPoint x: 431, startPoint y: 174, endPoint x: 428, endPoint y: 165, distance: 9.8
click link "Send To Bid"
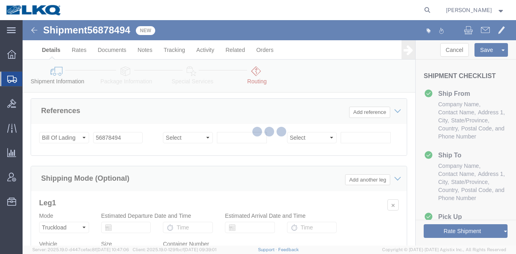
select select "28715"
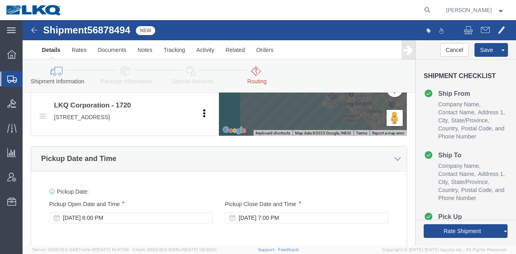
scroll to position [645, 0]
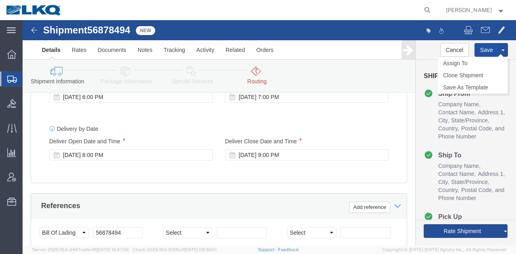
click button "Save"
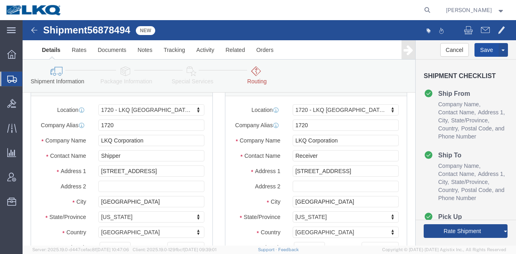
scroll to position [0, 0]
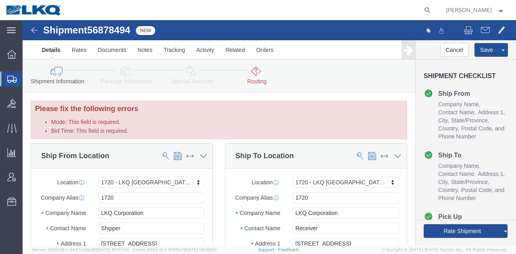
click div
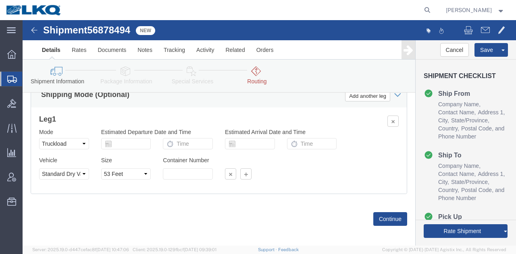
scroll to position [862, 0]
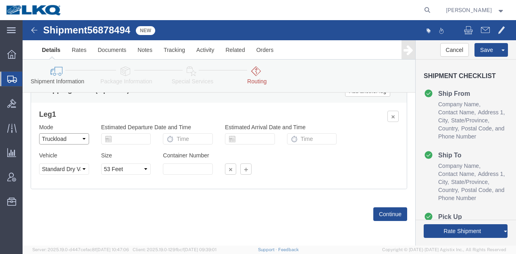
click select "Select Air Less than Truckload Multi-Leg Ocean Freight Rail Small Parcel Truckl…"
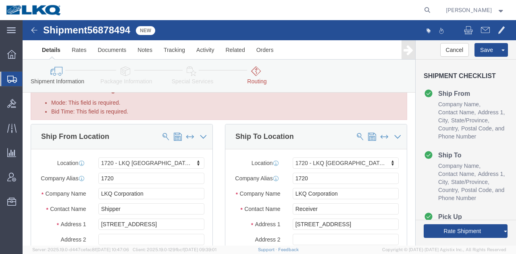
scroll to position [0, 0]
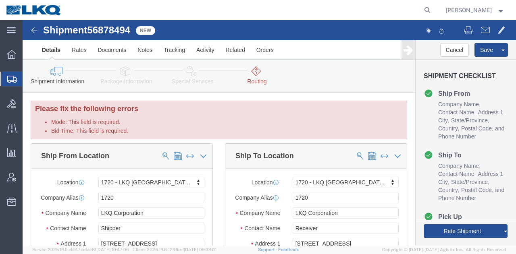
click li "Mode: This field is required."
click label "Mode: This field is required."
click select "Select Air Less than Truckload Multi-Leg Ocean Freight Rail Small Parcel Truckl…"
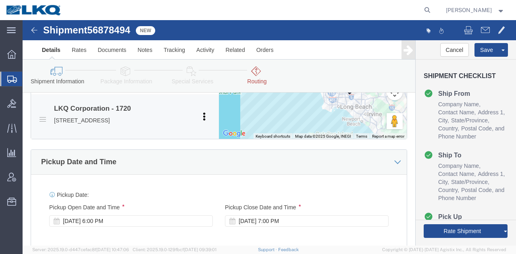
scroll to position [524, 0]
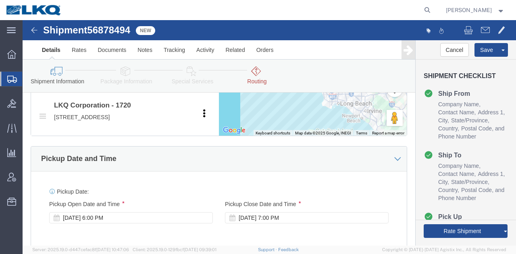
click span "56878494"
copy span "56878494"
click at [426, 11] on icon at bounding box center [426, 9] width 11 height 11
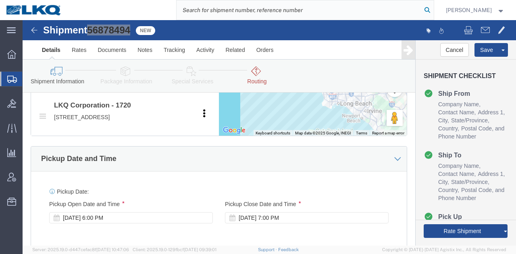
paste input "56878494"
type input "56878494"
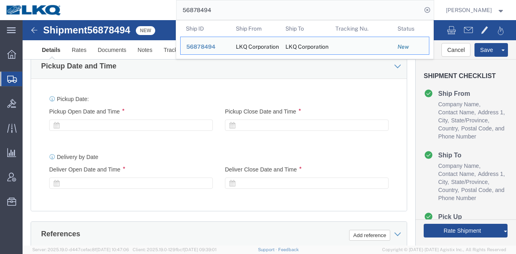
scroll to position [483, 0]
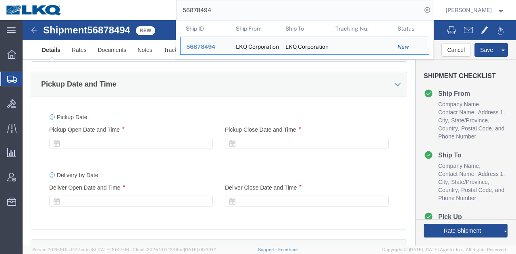
select select "28715"
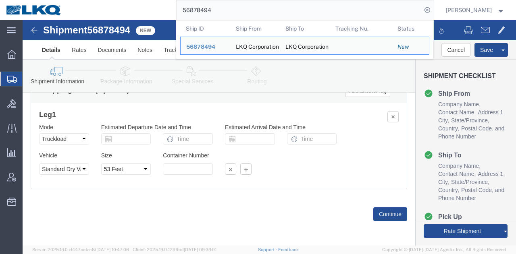
scroll to position [820, 0]
click link "Send To Bid"
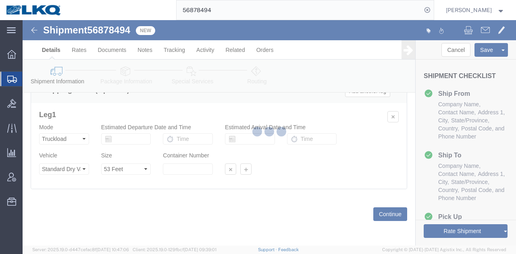
select select "28715"
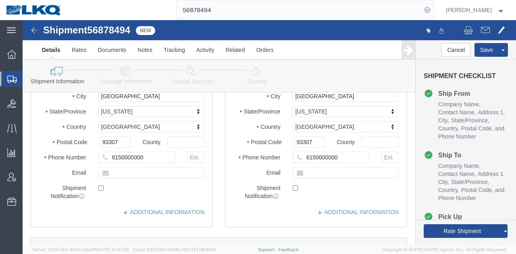
scroll to position [0, 0]
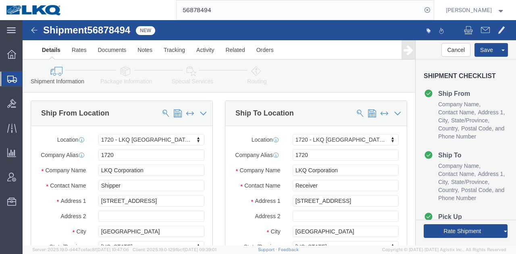
select select "TL"
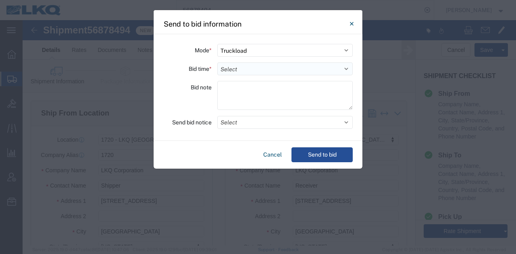
click at [266, 70] on select "Select 30 Min (Rush) 1 Hour (Rush) 2 Hours (Rush) 4 Hours (Rush) 8 Hours (Rush)…" at bounding box center [284, 68] width 135 height 13
select select "24"
click at [217, 62] on select "Select 30 Min (Rush) 1 Hour (Rush) 2 Hours (Rush) 4 Hours (Rush) 8 Hours (Rush)…" at bounding box center [284, 68] width 135 height 13
click at [240, 122] on button "Select" at bounding box center [284, 122] width 135 height 13
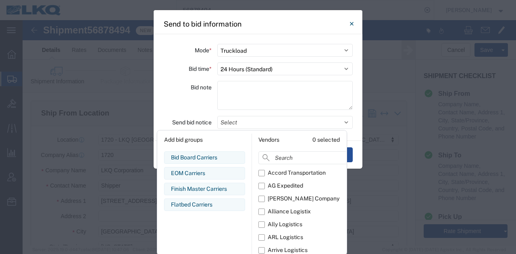
click at [211, 150] on div "Add bid groups Bid Board Carriers Edit bid group Remove bid group EOM Carriers …" at bounding box center [205, 198] width 94 height 129
click at [210, 156] on div "Bid Board Carriers" at bounding box center [204, 157] width 67 height 8
click at [211, 154] on div "Bid Board Carriers" at bounding box center [204, 157] width 67 height 8
drag, startPoint x: 330, startPoint y: 138, endPoint x: 322, endPoint y: 145, distance: 10.3
click at [330, 139] on button "Clear" at bounding box center [329, 140] width 21 height 13
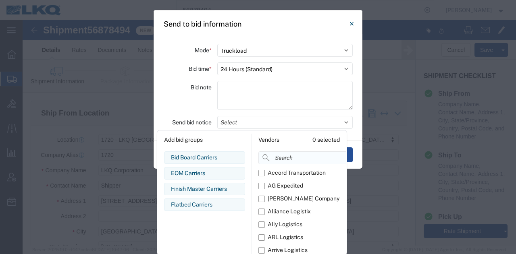
click at [311, 153] on input at bounding box center [320, 157] width 124 height 13
type input "comp"
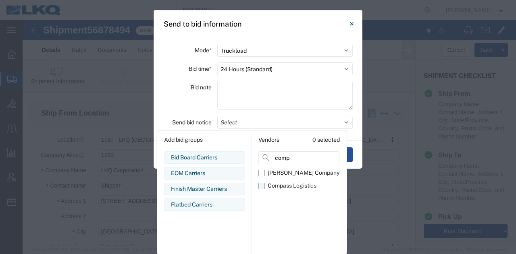
click at [285, 185] on div "Compass Logistics" at bounding box center [292, 186] width 49 height 8
click at [0, 0] on input "Compass Logistics" at bounding box center [0, 0] width 0 height 0
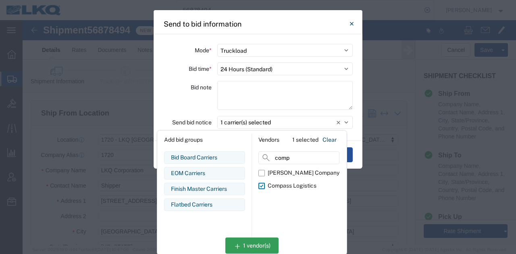
click at [189, 103] on div "Bid note" at bounding box center [187, 96] width 48 height 31
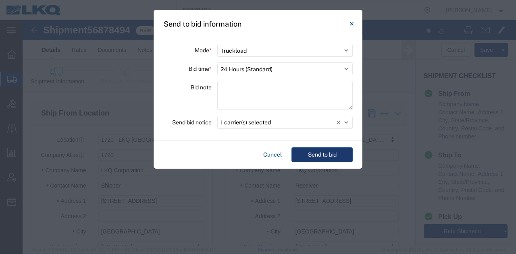
click at [302, 153] on button "Send to bid" at bounding box center [321, 154] width 61 height 15
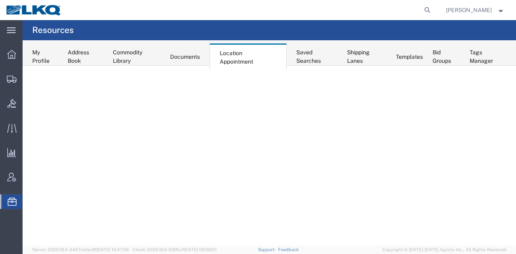
select select "27634"
select select "agendaWeek"
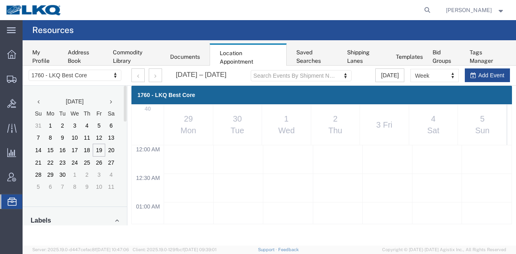
scroll to position [342, 0]
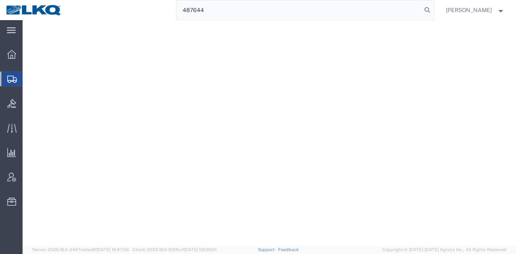
select select
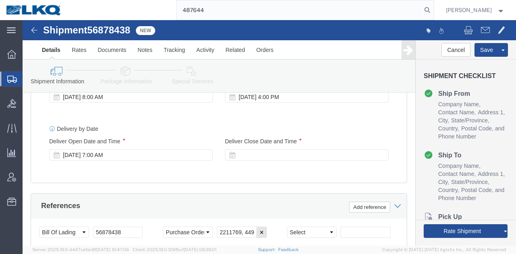
click div
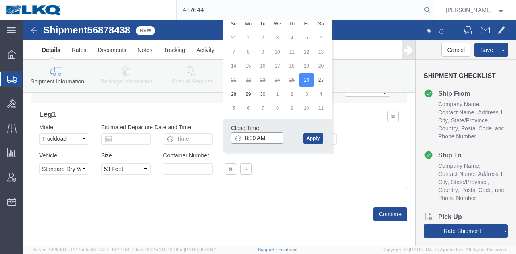
click input "8:00 AM"
type input "7:01 AM"
click button "Apply"
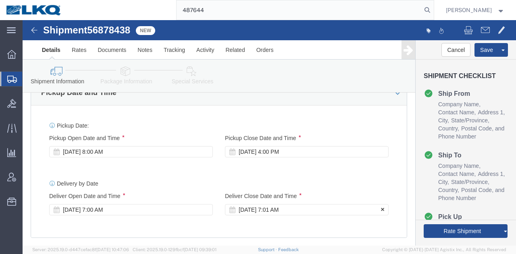
scroll to position [550, 0]
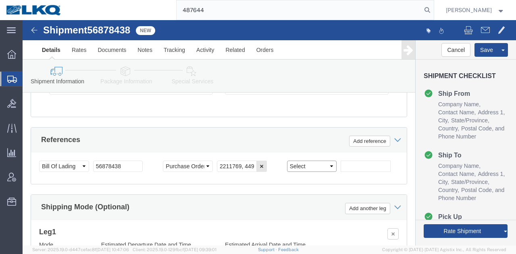
click select "Select Account Type Activity ID Airline Appointment Number ASN Batch Request # …"
select select "PRONUMBER"
click select "Select Account Type Activity ID Airline Appointment Number ASN Batch Request # …"
click input "text"
paste input "487644"
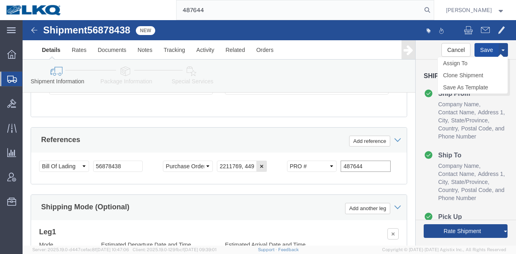
type input "487644"
click button "Save"
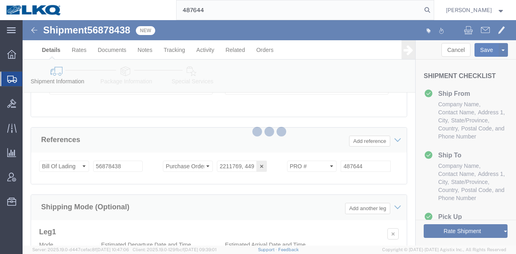
type button "Save"
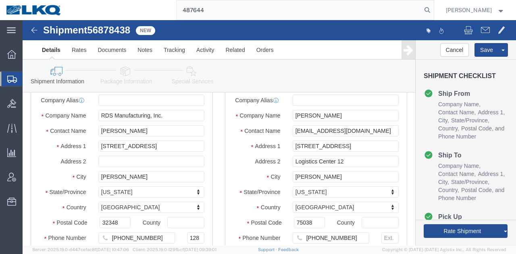
scroll to position [66, 0]
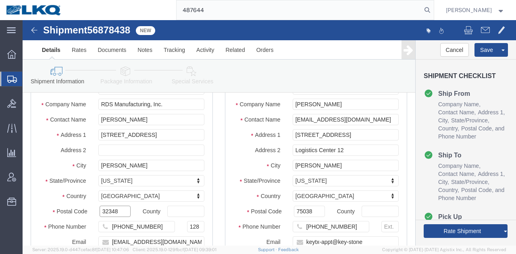
click input "32348"
click input "75038"
click span
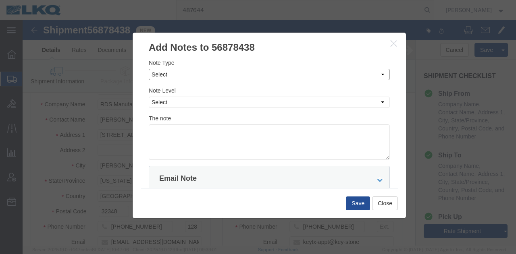
click select "Select Approval Bid Notes Carrier Change Notes Claim Notes Content Hazmat Notes…"
select select "BID_NOTES"
click select "Select Approval Bid Notes Carrier Change Notes Claim Notes Content Hazmat Notes…"
click select "Select Private to Account Private to Vendor Public"
select select "PRIVATE_TO_ACCOUNT"
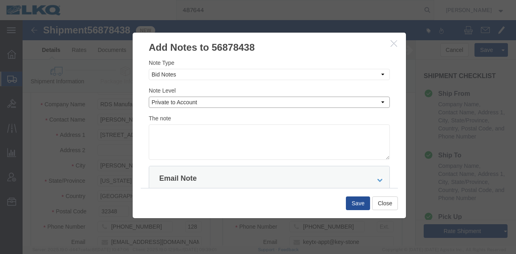
click select "Select Private to Account Private to Vendor Public"
click textarea
paste textarea "$1,262"
drag, startPoint x: 151, startPoint y: 106, endPoint x: 162, endPoint y: 120, distance: 17.2
click textarea "DAT: $1,262"
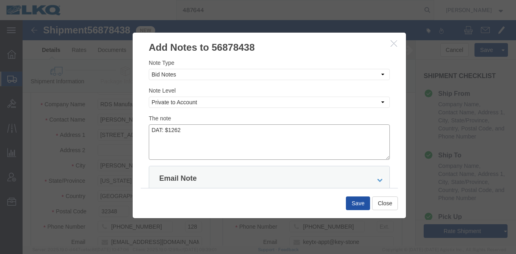
type textarea "DAT: $1262"
click button "Save"
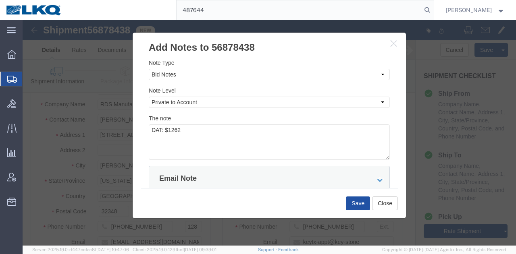
scroll to position [42, 0]
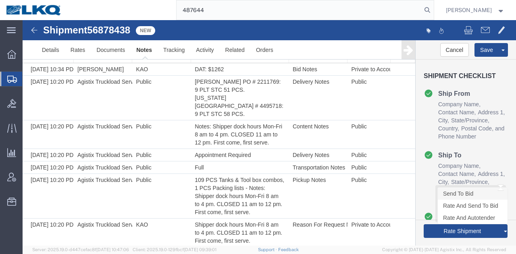
click at [466, 194] on link "Send To Bid" at bounding box center [473, 194] width 70 height 12
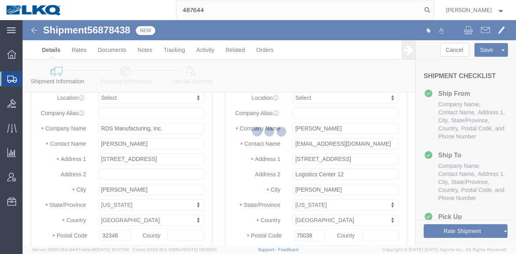
select select "TL"
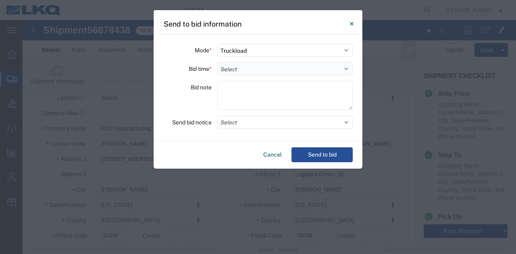
click at [271, 69] on select "Select 30 Min (Rush) 1 Hour (Rush) 2 Hours (Rush) 4 Hours (Rush) 8 Hours (Rush)…" at bounding box center [284, 68] width 135 height 13
select select "24"
click at [217, 62] on select "Select 30 Min (Rush) 1 Hour (Rush) 2 Hours (Rush) 4 Hours (Rush) 8 Hours (Rush)…" at bounding box center [284, 68] width 135 height 13
click at [250, 129] on div "Mode * Select Small Parcel Truckload Air Rail Less than Truckload Ocean Freight…" at bounding box center [257, 87] width 209 height 107
click at [247, 121] on button "Select" at bounding box center [284, 122] width 135 height 13
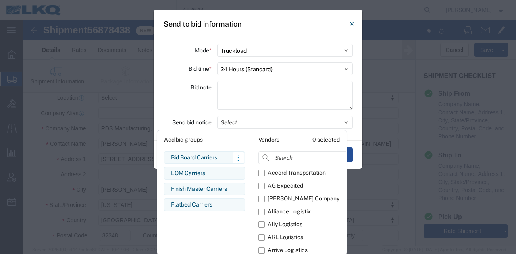
click at [213, 156] on div "Bid Board Carriers" at bounding box center [204, 157] width 67 height 8
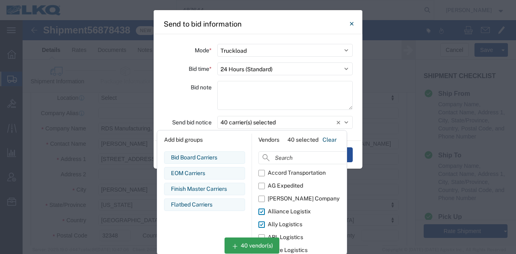
drag, startPoint x: 193, startPoint y: 102, endPoint x: 197, endPoint y: 104, distance: 5.1
click at [193, 102] on div "Bid note" at bounding box center [187, 96] width 48 height 31
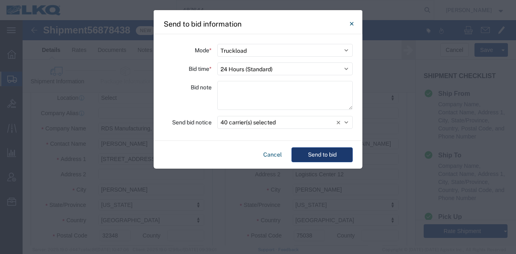
click at [309, 148] on button "Send to bid" at bounding box center [321, 154] width 61 height 15
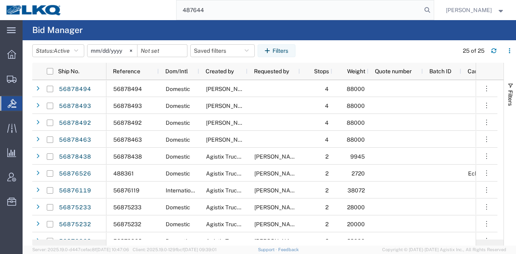
click at [279, 11] on input "487644" at bounding box center [298, 9] width 245 height 19
paste input "[GEOGRAPHIC_DATA]"
paste input "56878497"
type input "56878497"
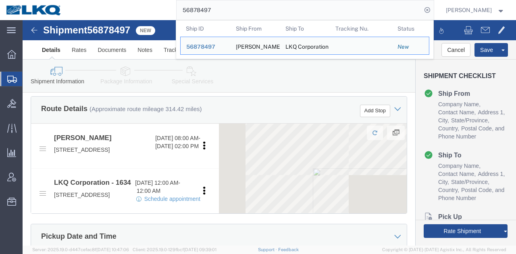
scroll to position [483, 0]
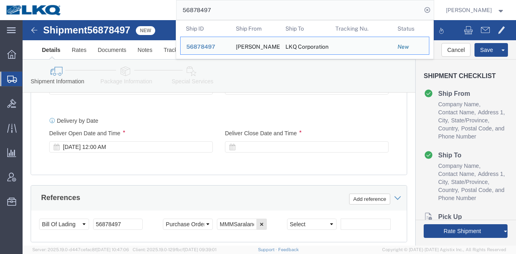
select select
select select "28712"
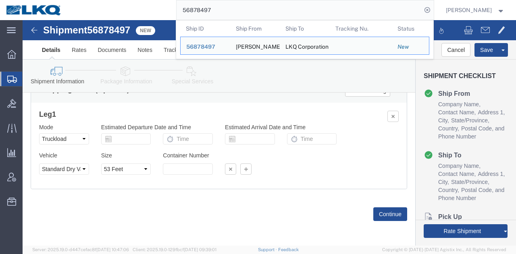
scroll to position [678, 0]
click icon
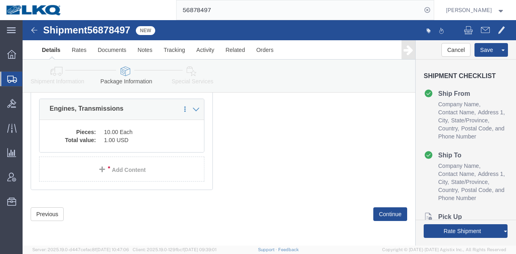
scroll to position [102, 0]
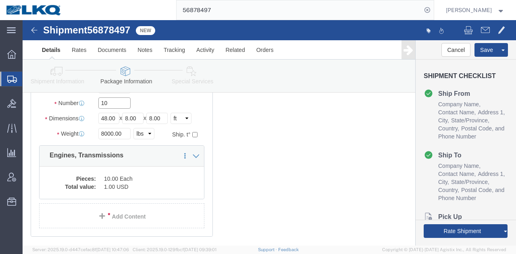
drag, startPoint x: 82, startPoint y: 83, endPoint x: 76, endPoint y: 80, distance: 6.5
click input "10"
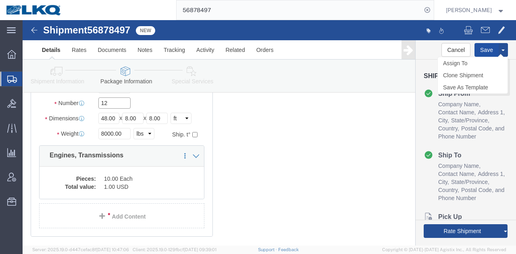
type input "12"
click button "Save"
type button "Save"
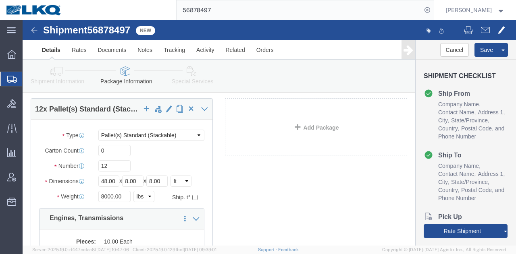
scroll to position [0, 0]
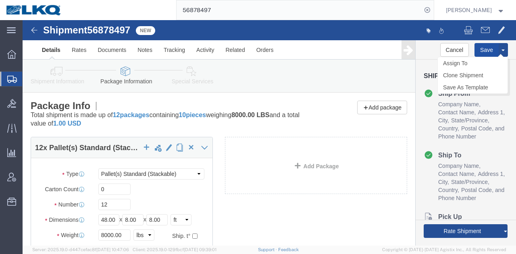
click button "Save"
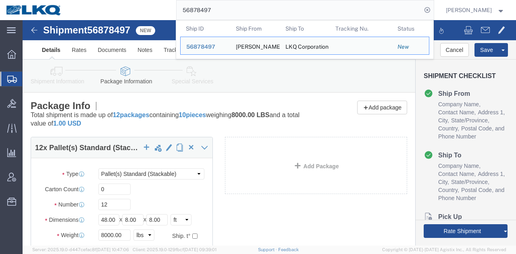
click at [328, 5] on input "56878497" at bounding box center [298, 9] width 245 height 19
paste input "46145"
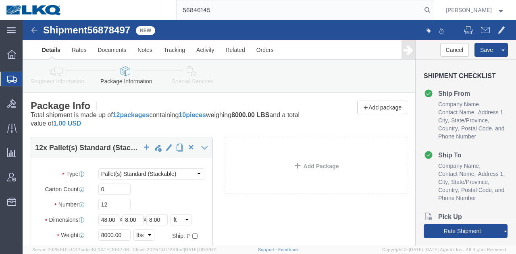
type input "56846145"
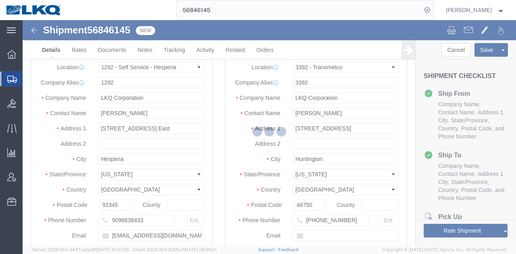
select select "31622"
select select "28018"
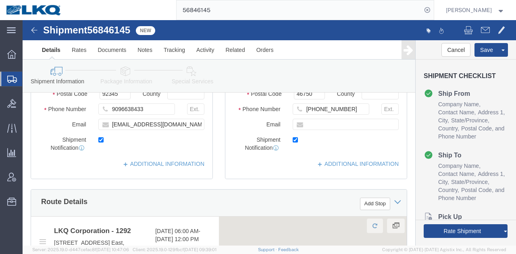
scroll to position [242, 0]
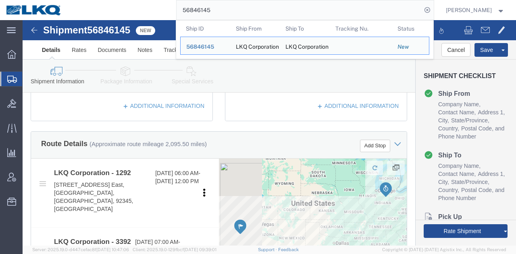
paste input "56846145"
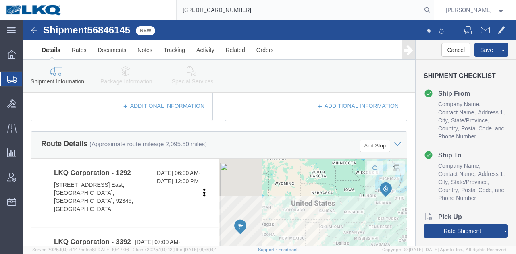
scroll to position [0, 0]
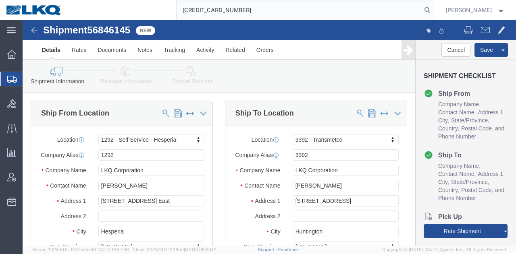
paste input "search"
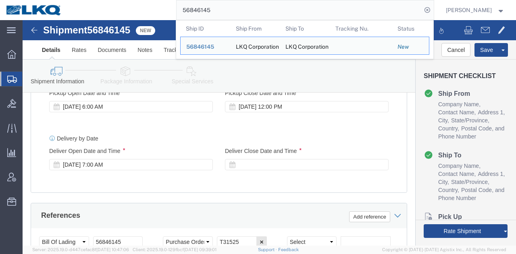
scroll to position [443, 0]
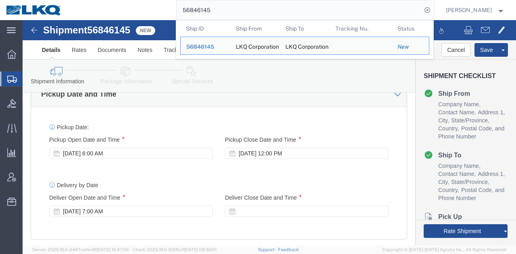
click at [275, 15] on input "56846145" at bounding box center [298, 9] width 245 height 19
paste input "26071"
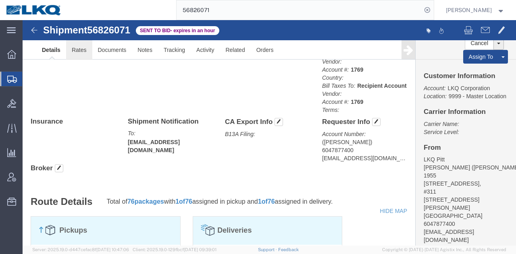
click link "Rates"
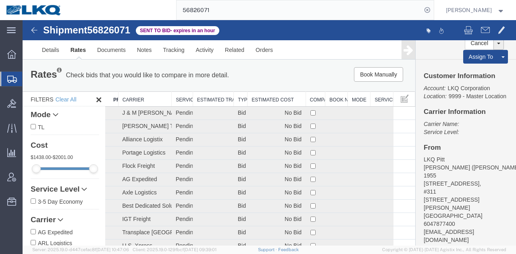
click at [275, 99] on th "Estimated Cost" at bounding box center [276, 99] width 58 height 15
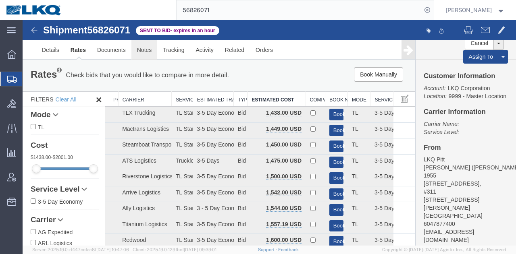
click at [140, 52] on link "Notes" at bounding box center [144, 49] width 26 height 19
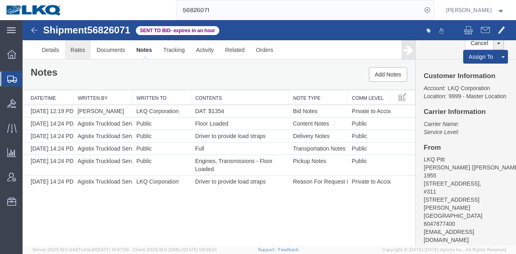
click at [78, 51] on link "Rates" at bounding box center [78, 49] width 26 height 19
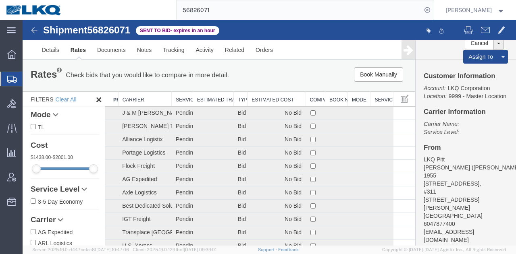
click at [281, 101] on th "Estimated Cost" at bounding box center [276, 99] width 58 height 15
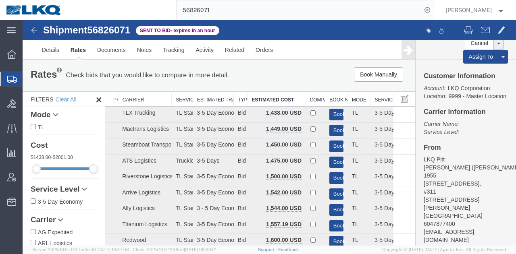
click at [279, 60] on div "Rates Check bids that you would like to compare in more detail. Compare Filter …" at bounding box center [219, 75] width 392 height 32
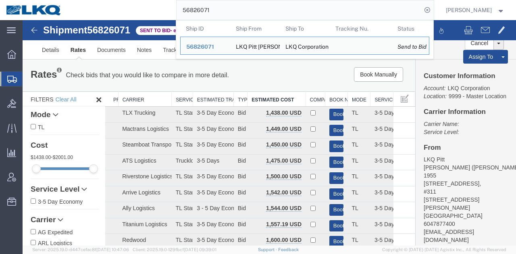
click at [299, 19] on input "56826071" at bounding box center [298, 9] width 245 height 19
paste input "508427"
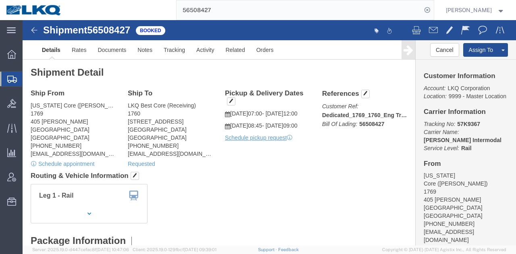
click h4 "Routing & Vehicle Information"
click at [276, 7] on input "56508427" at bounding box center [298, 9] width 245 height 19
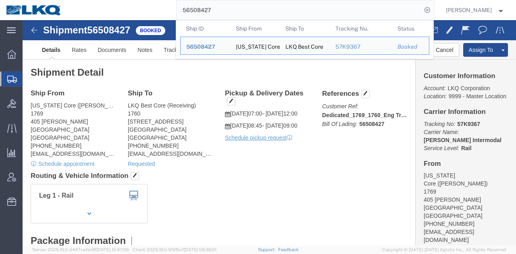
paste input "826071"
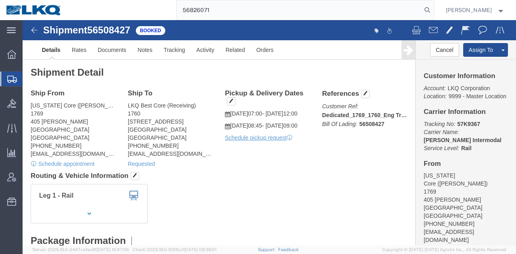
type input "56826071"
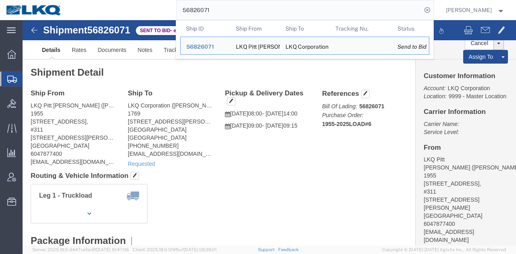
click h4 "Routing & Vehicle Information"
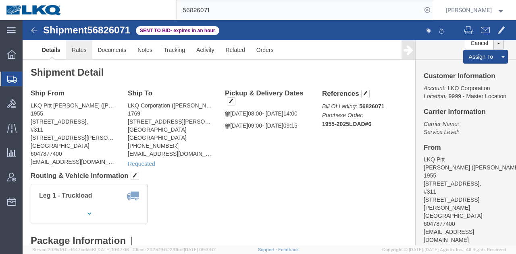
click link "Rates"
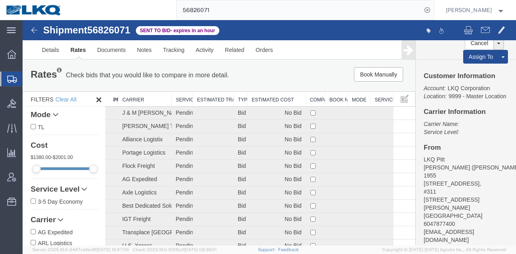
click at [268, 97] on th "Estimated Cost" at bounding box center [276, 99] width 58 height 15
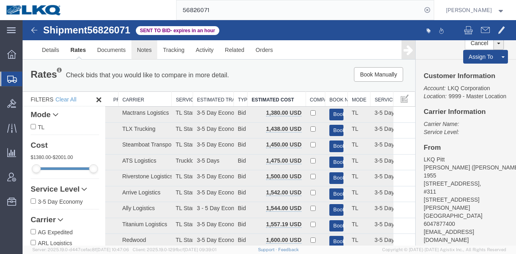
click at [147, 50] on link "Notes" at bounding box center [144, 49] width 26 height 19
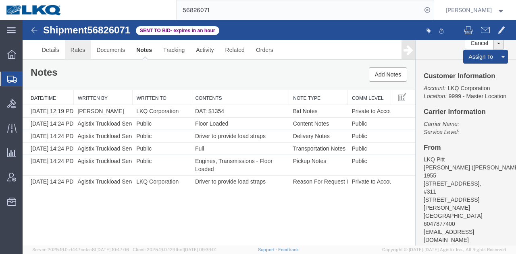
click at [80, 50] on link "Rates" at bounding box center [78, 49] width 26 height 19
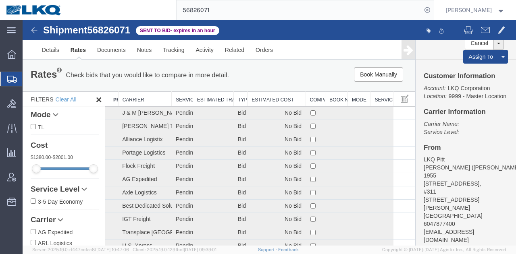
click at [118, 30] on span "56826071" at bounding box center [108, 30] width 43 height 11
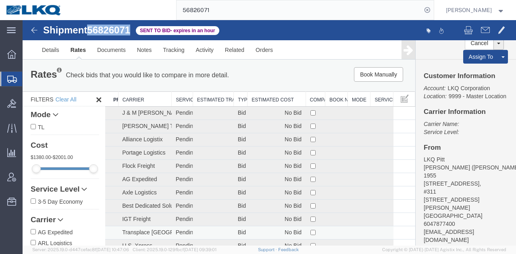
copy span "56826071"
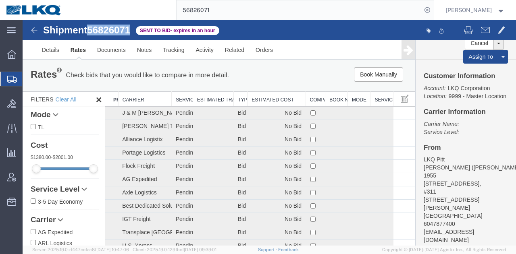
click at [270, 101] on th "Estimated Cost" at bounding box center [276, 99] width 58 height 15
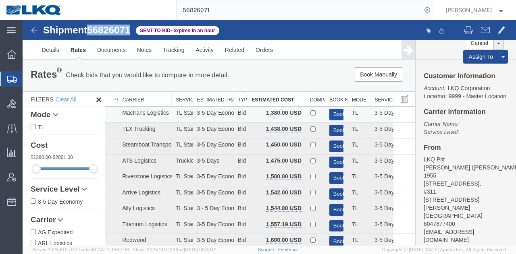
click at [329, 112] on button "Book" at bounding box center [336, 115] width 15 height 12
